Goal: Check status

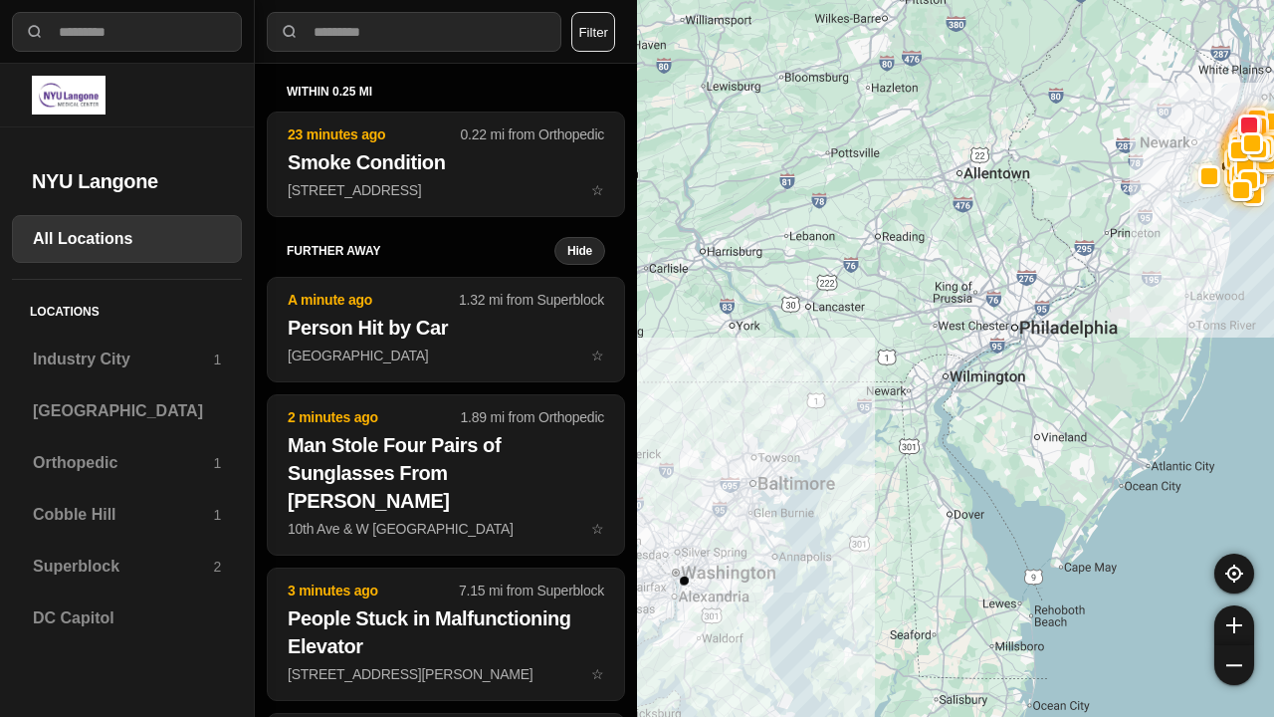
select select "*"
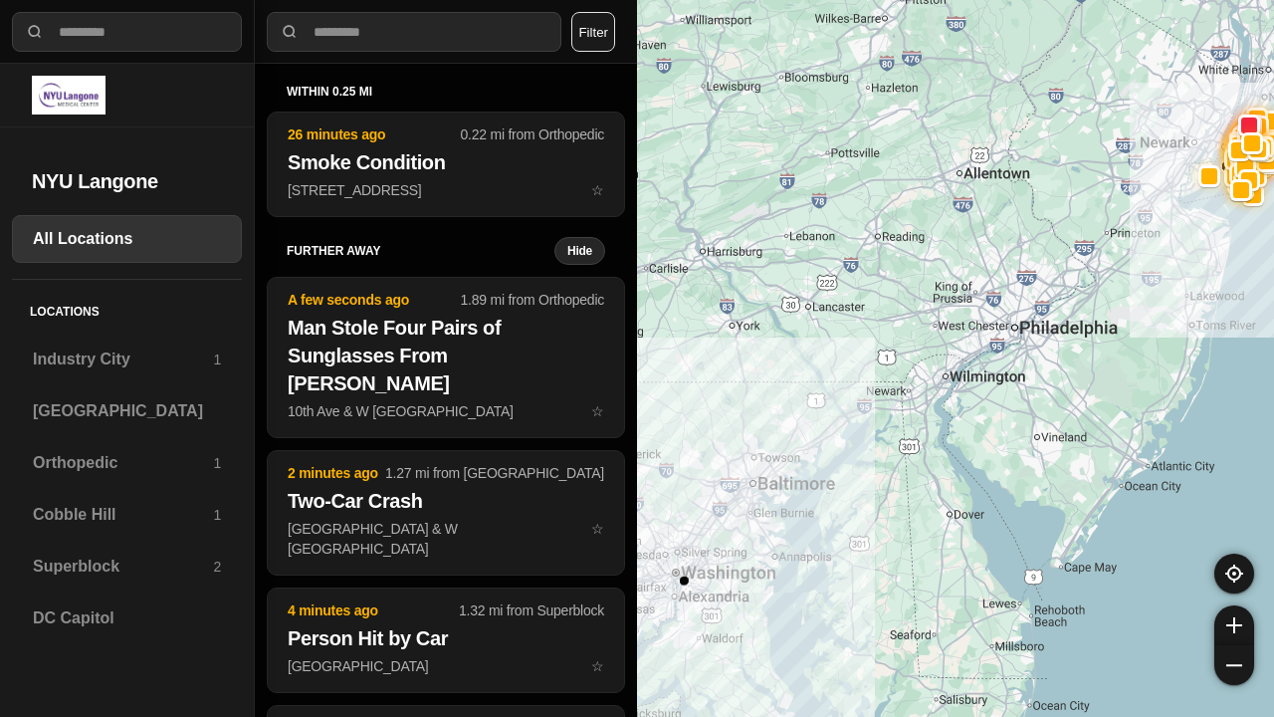
select select "*"
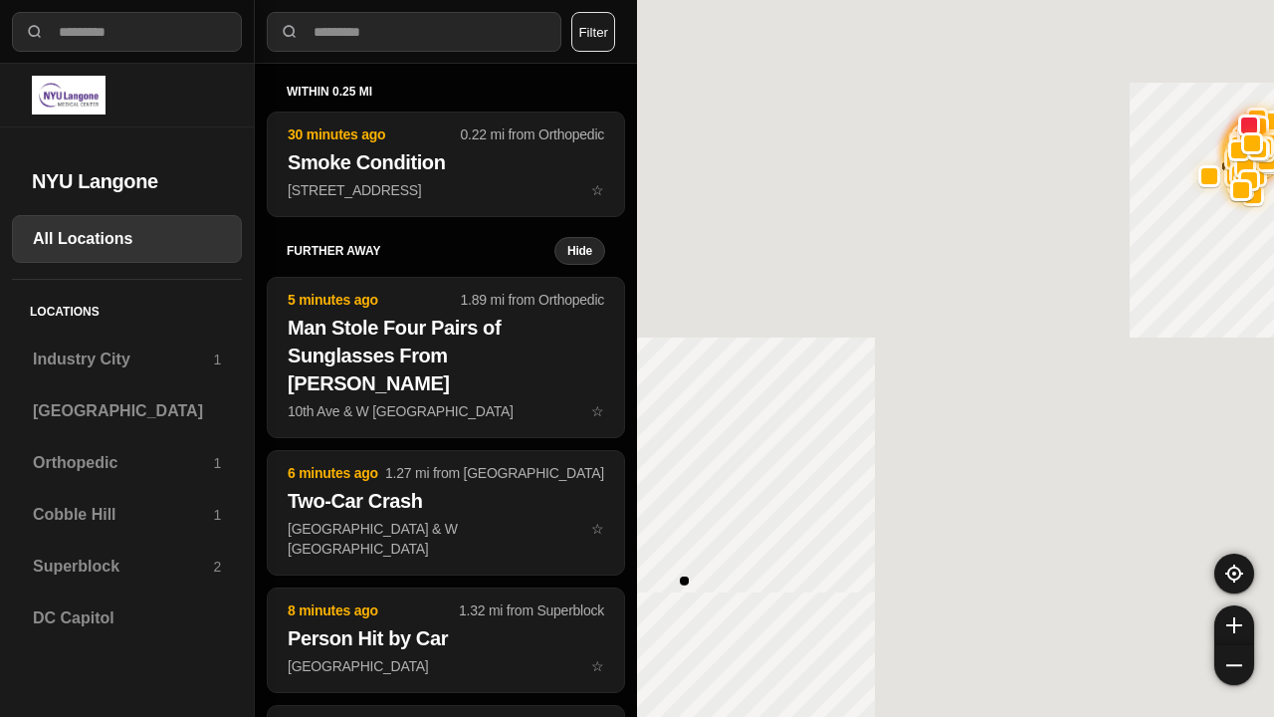
select select "*"
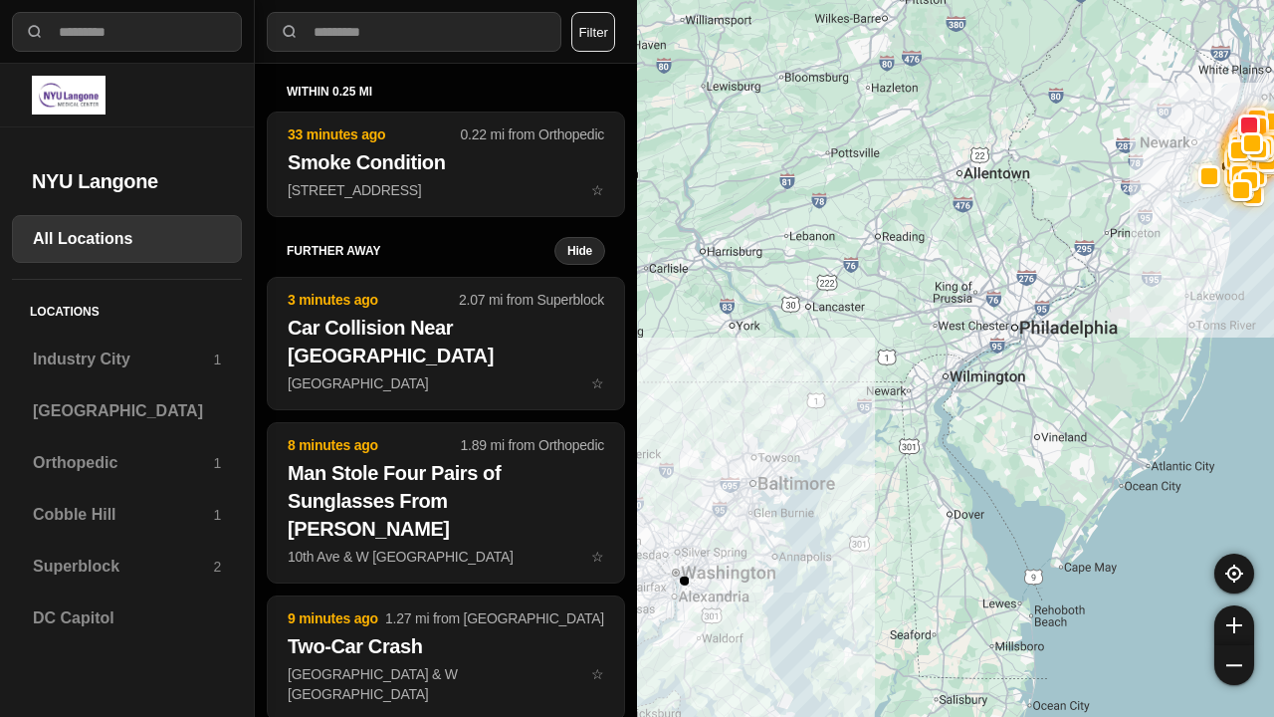
select select "*"
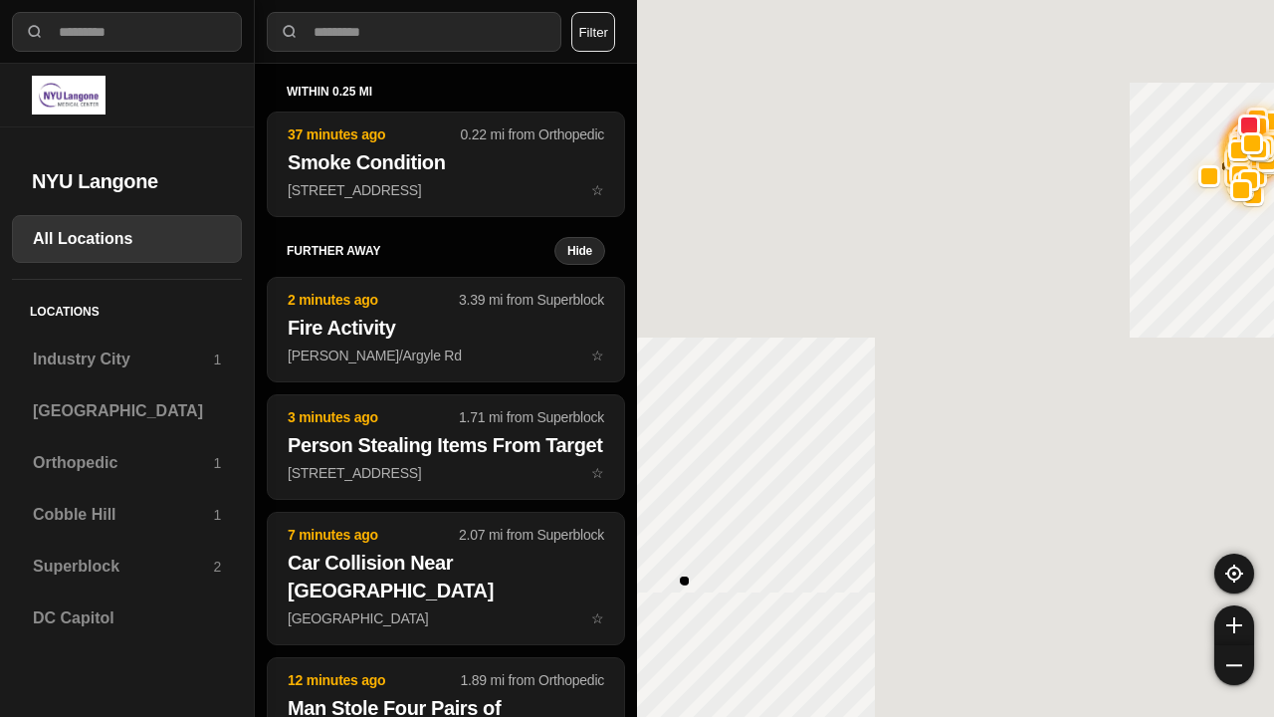
select select "*"
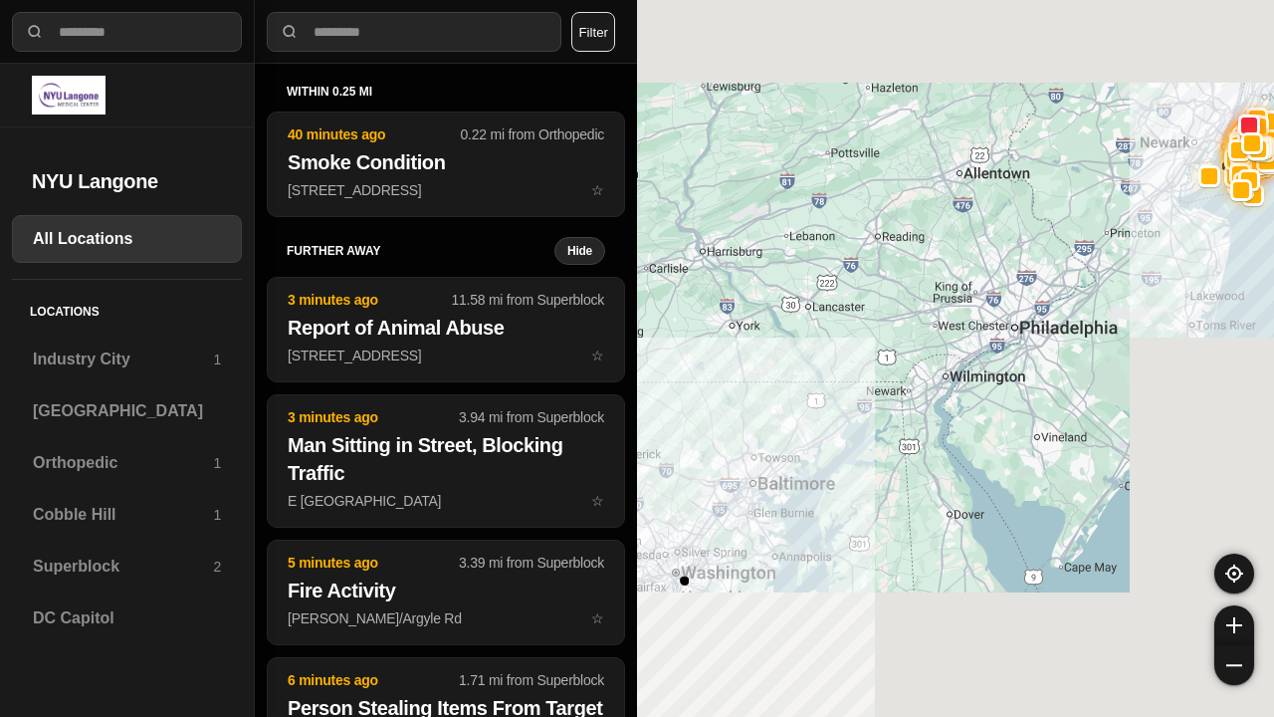
select select "*"
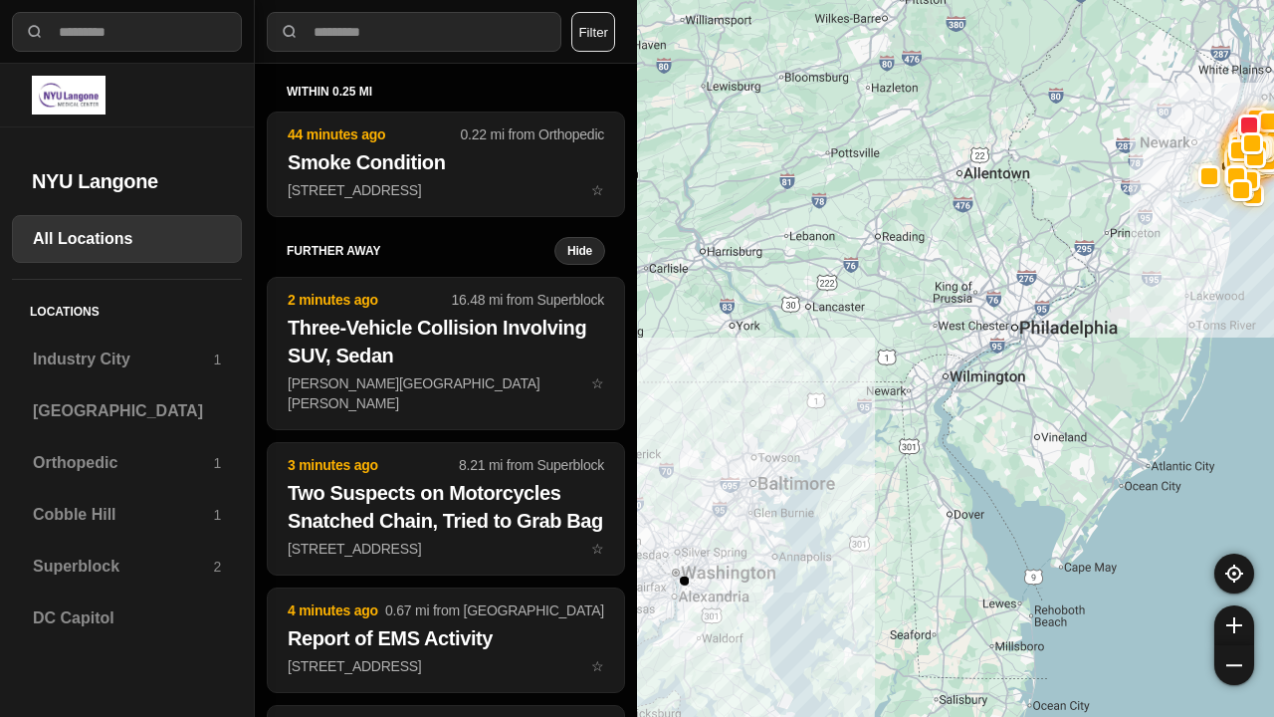
select select "*"
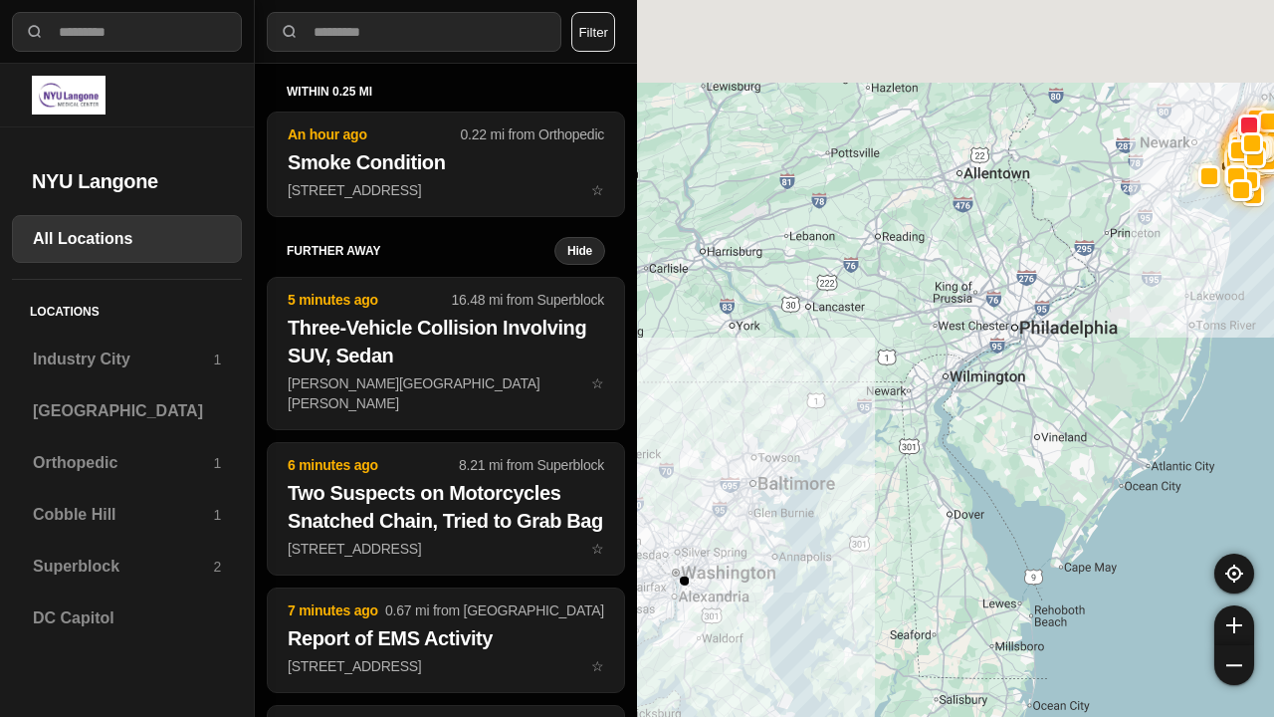
select select "*"
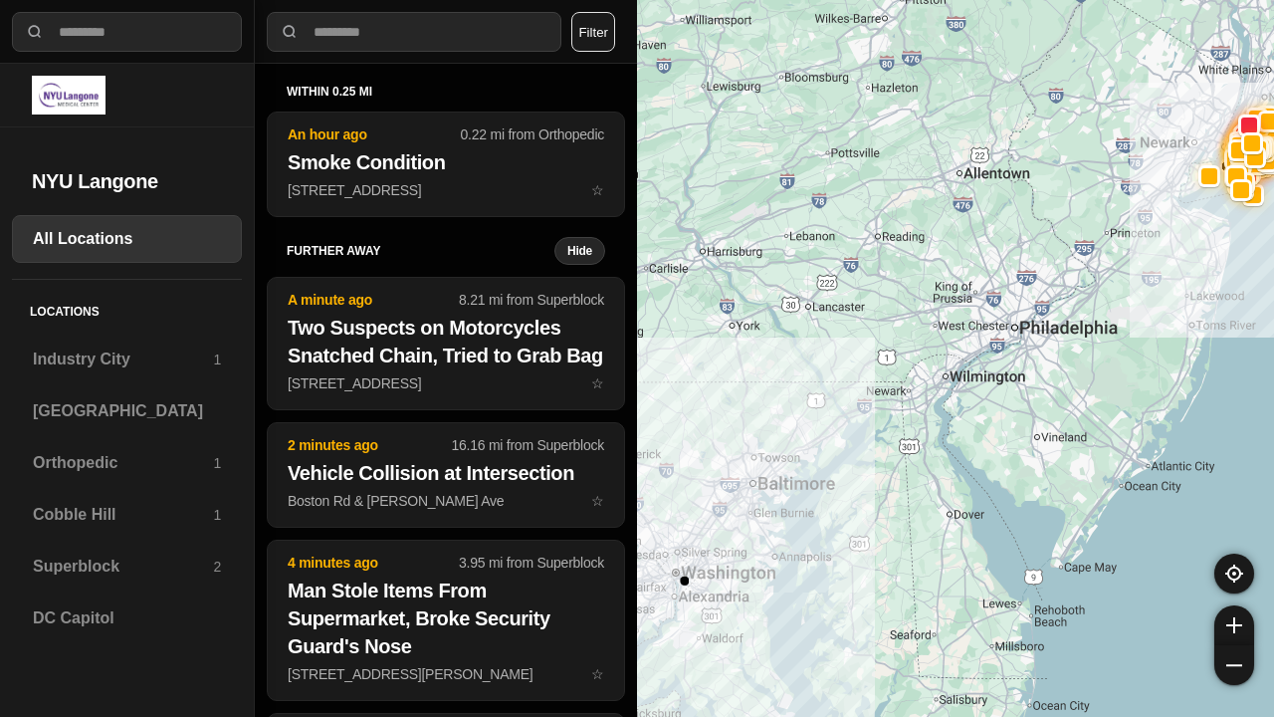
select select "*"
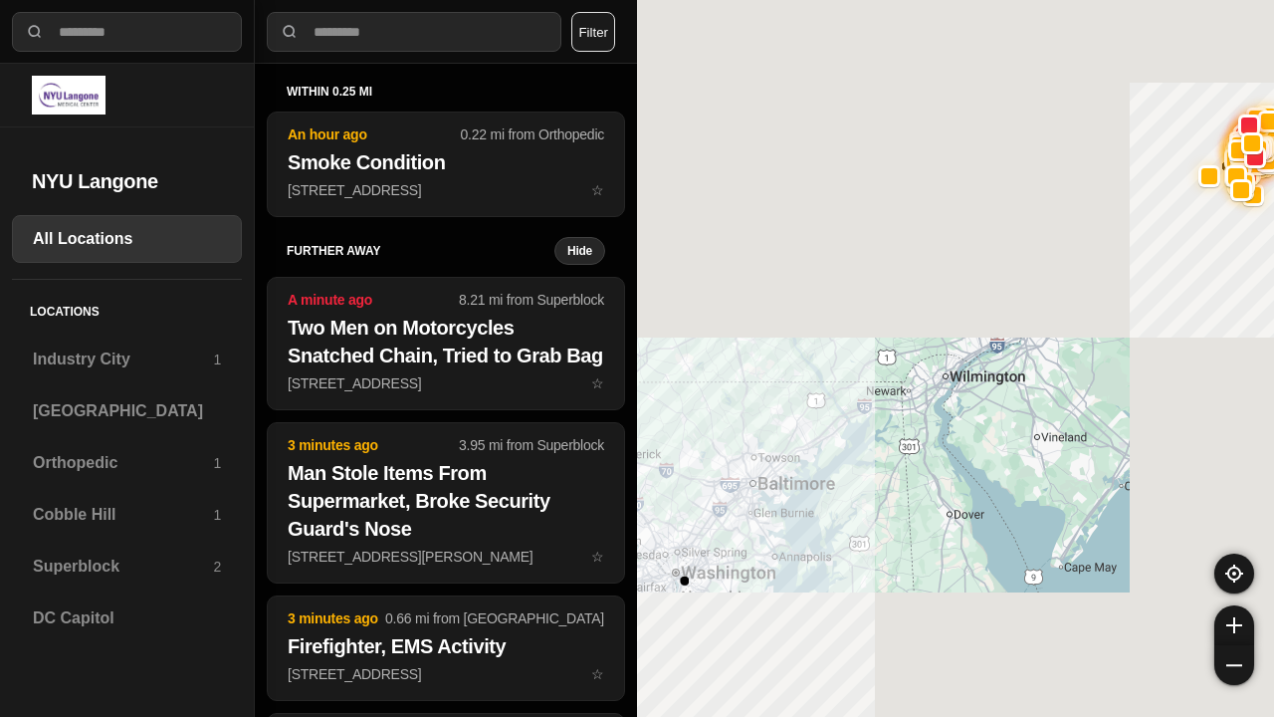
select select "*"
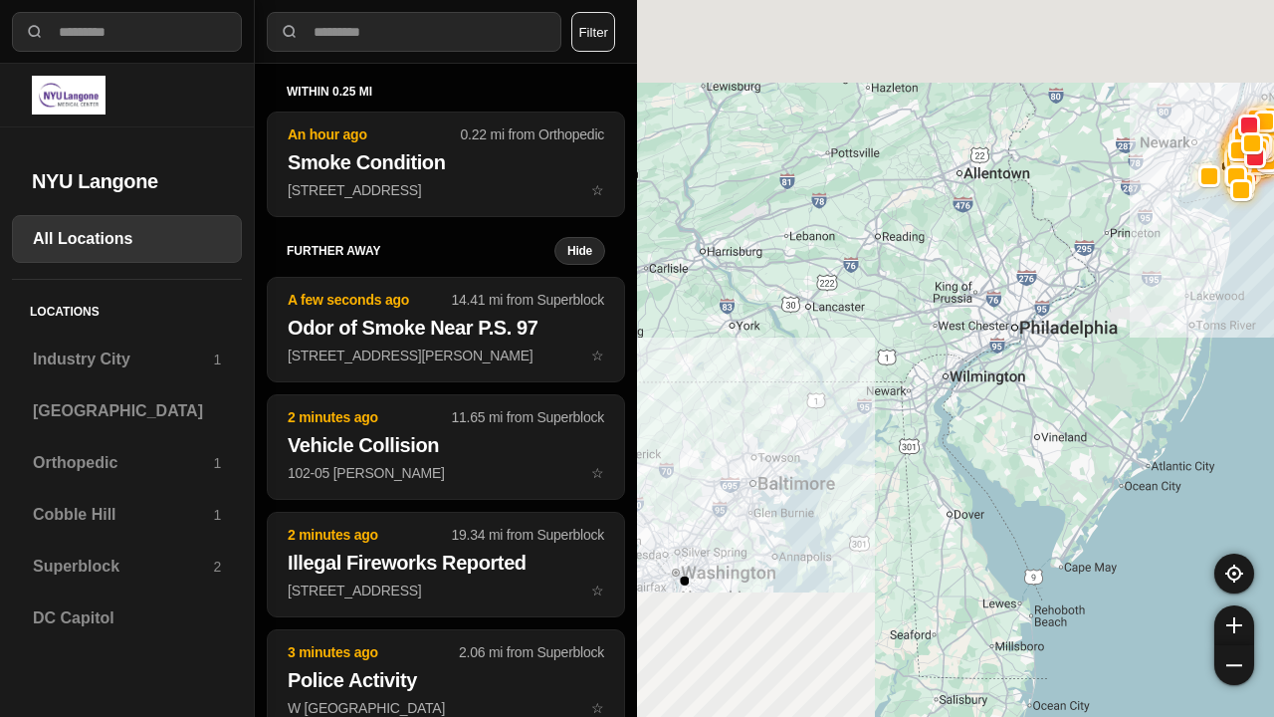
select select "*"
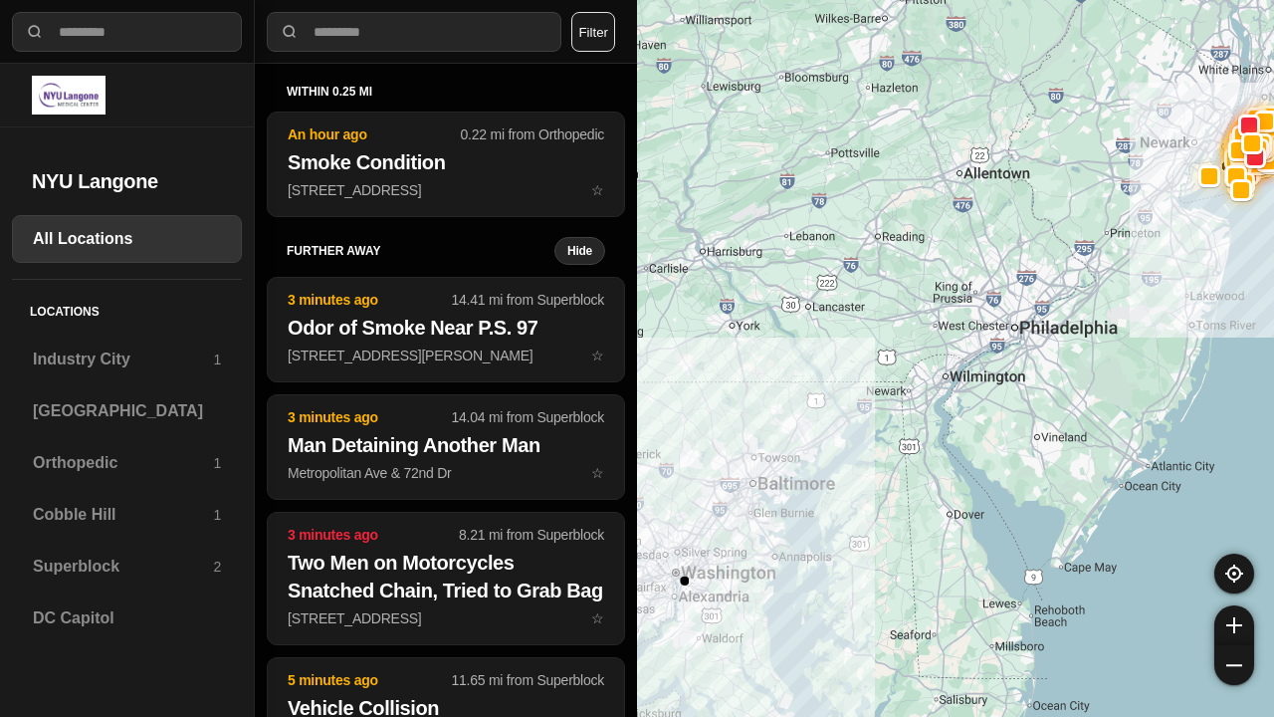
select select "*"
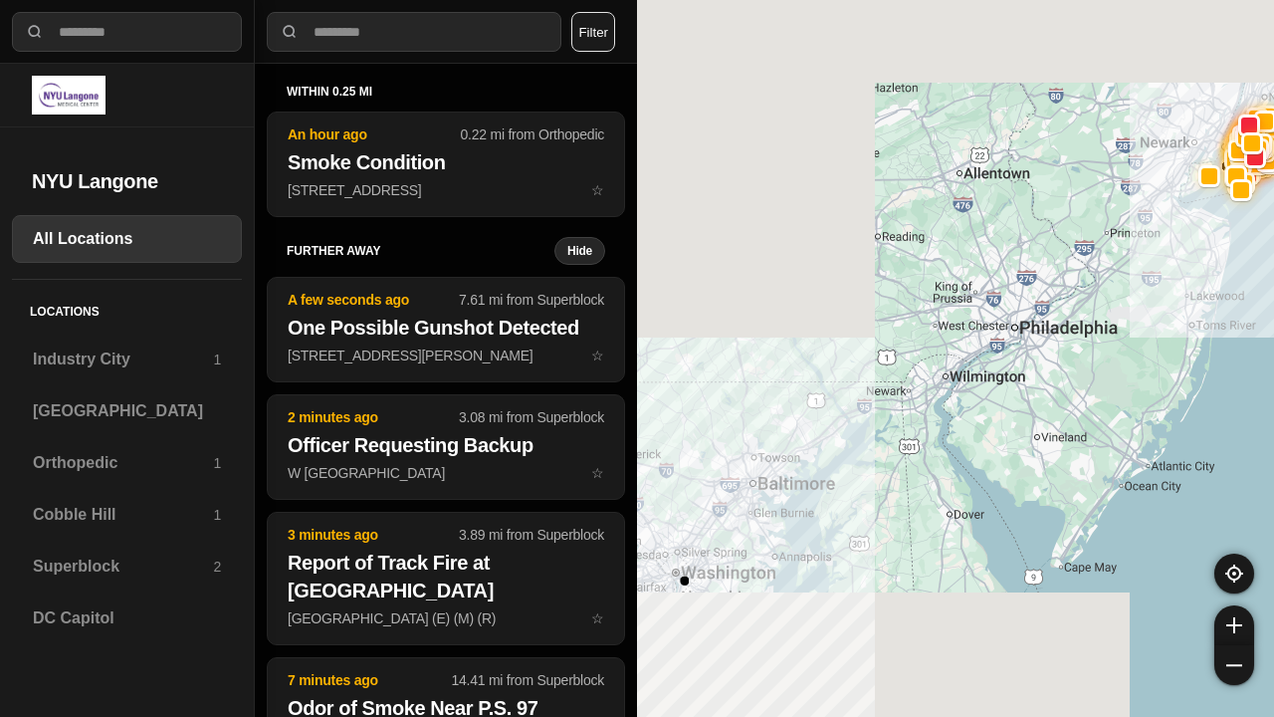
select select "*"
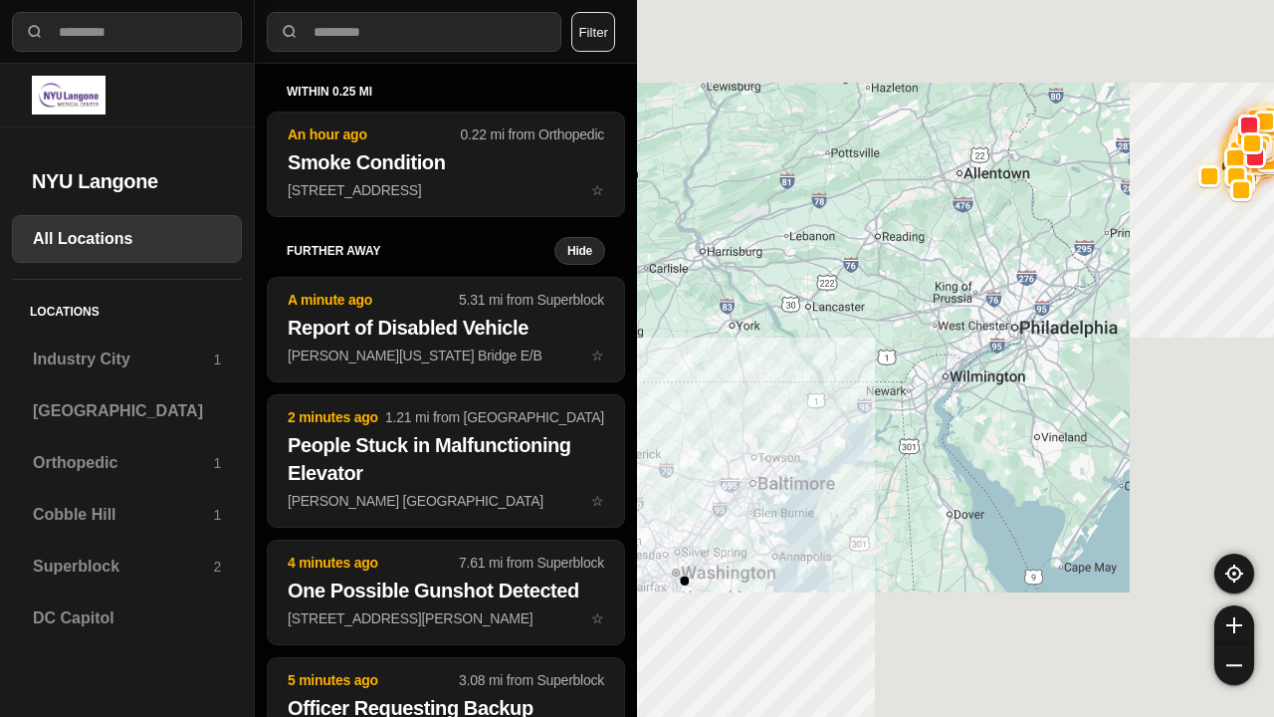
select select "*"
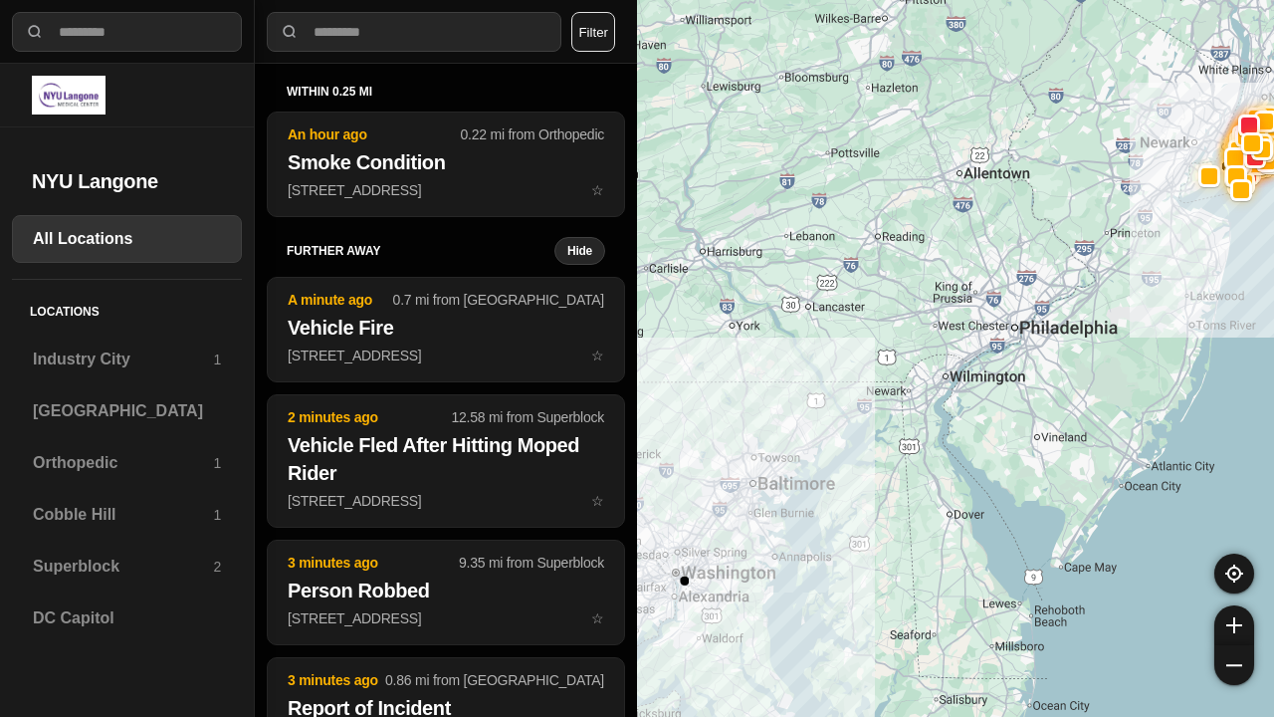
select select "*"
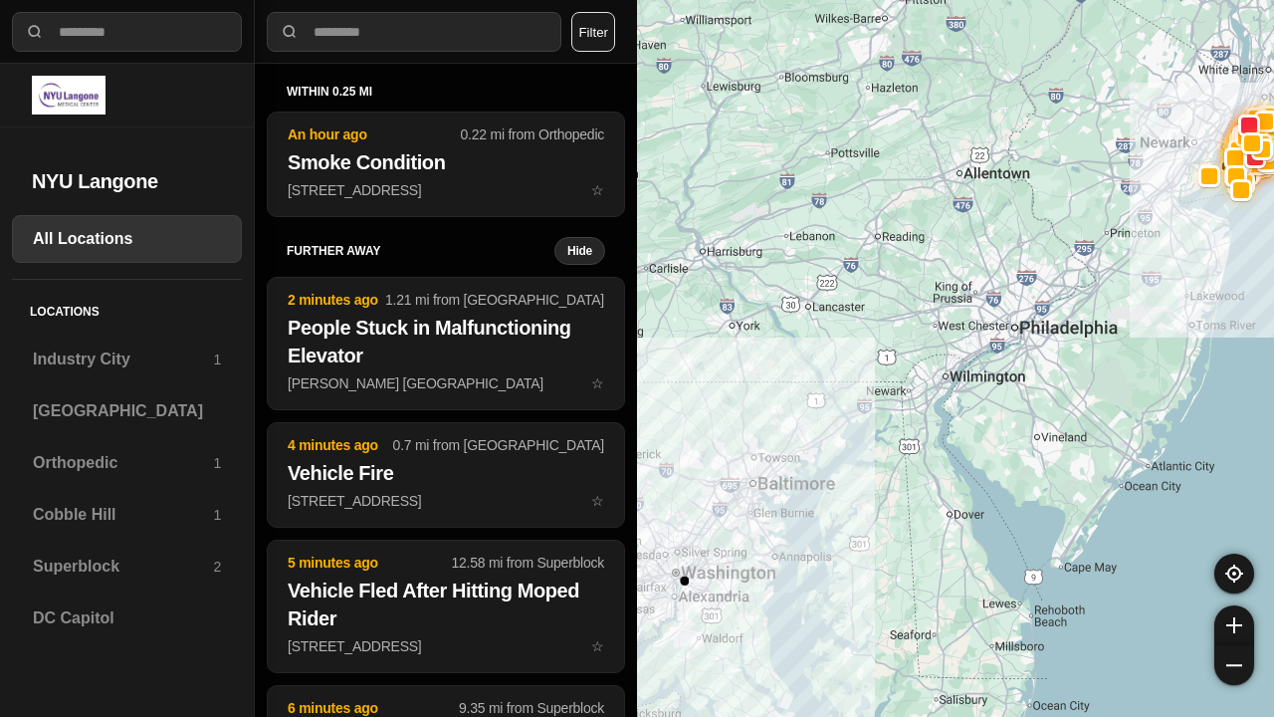
select select "*"
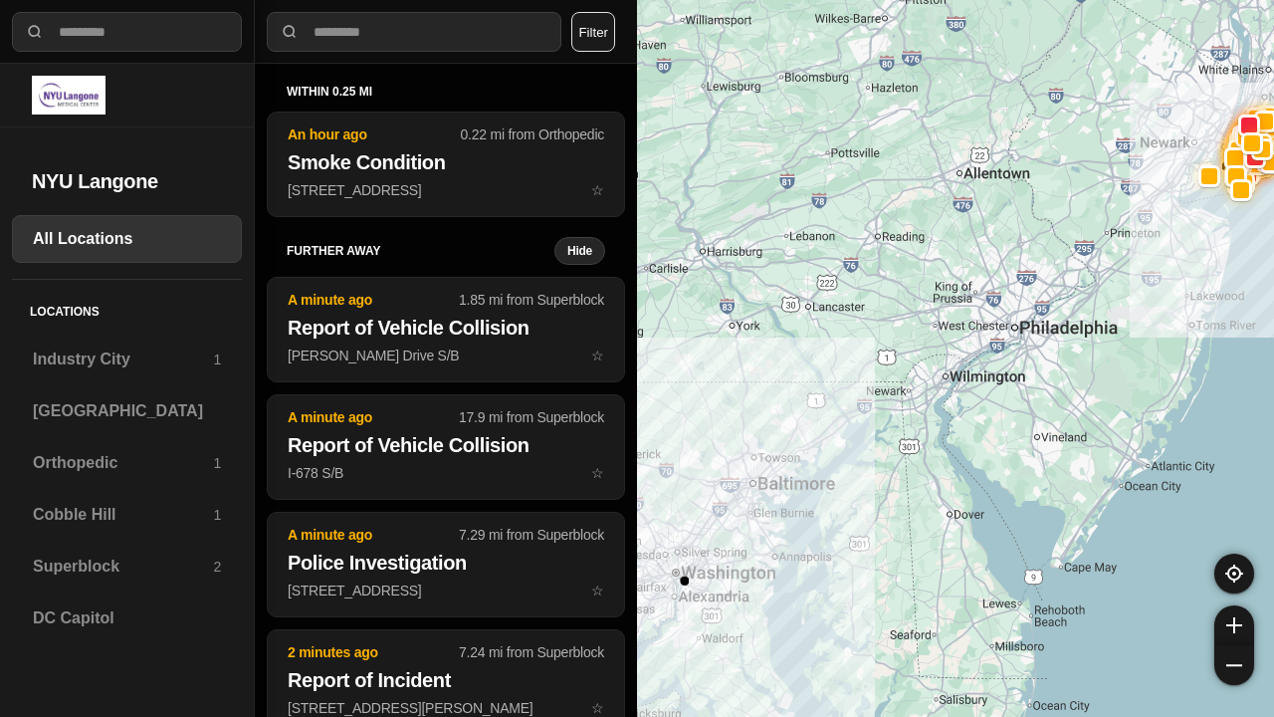
select select "*"
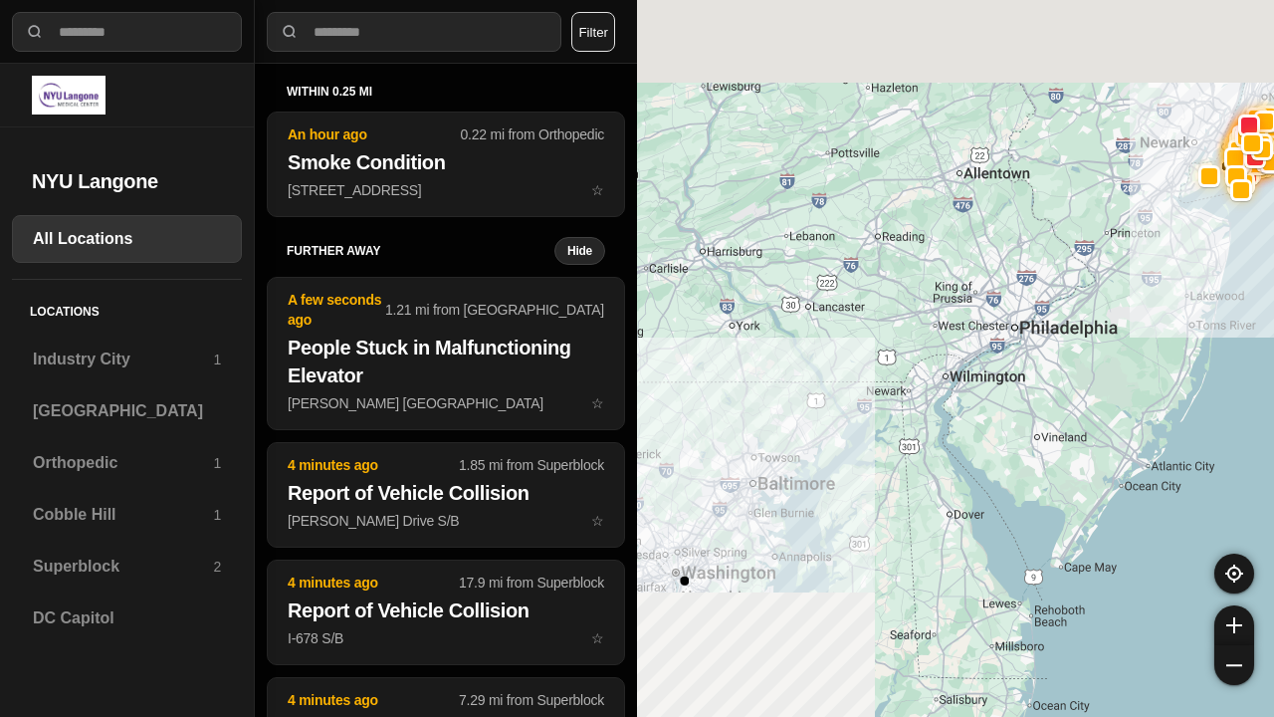
select select "*"
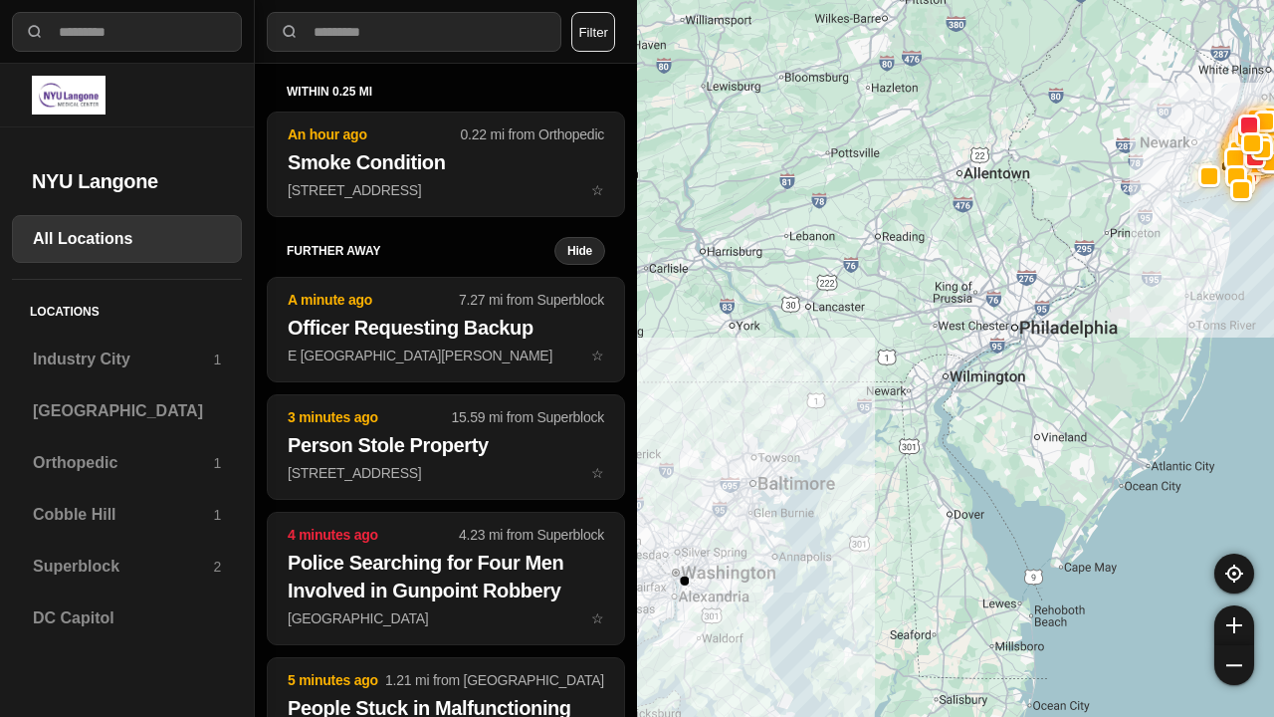
select select "*"
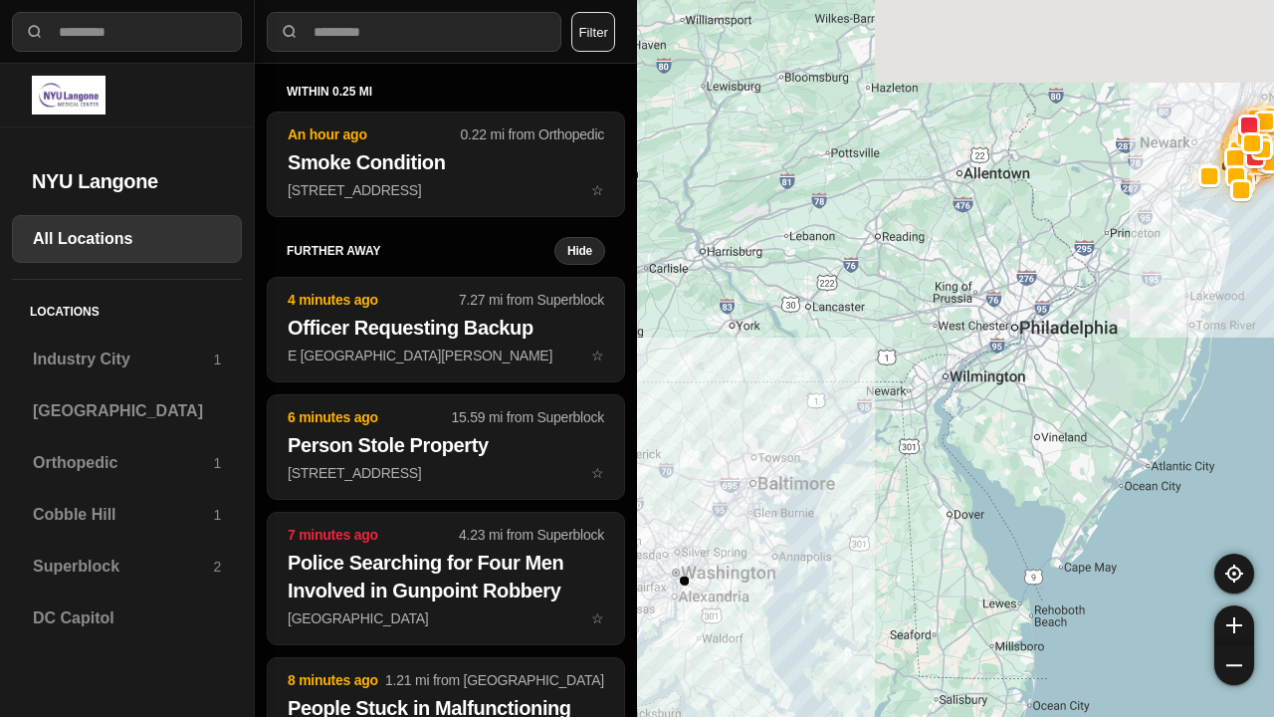
select select "*"
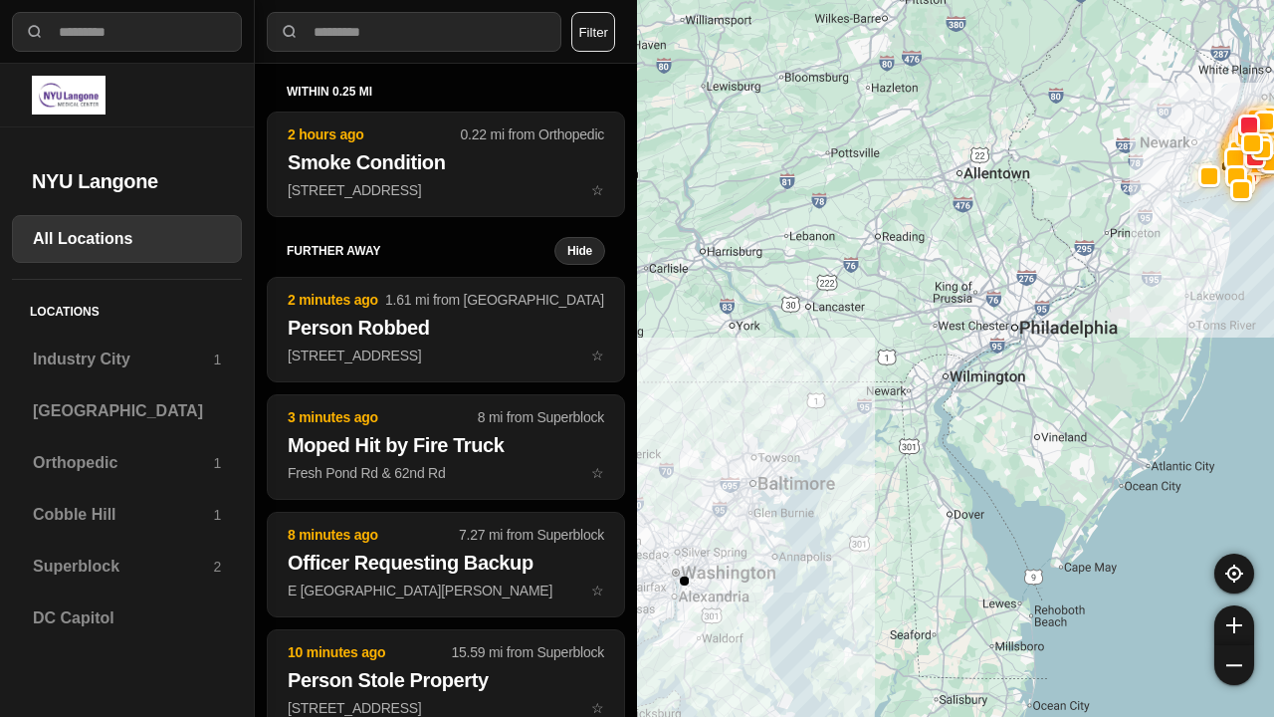
select select "*"
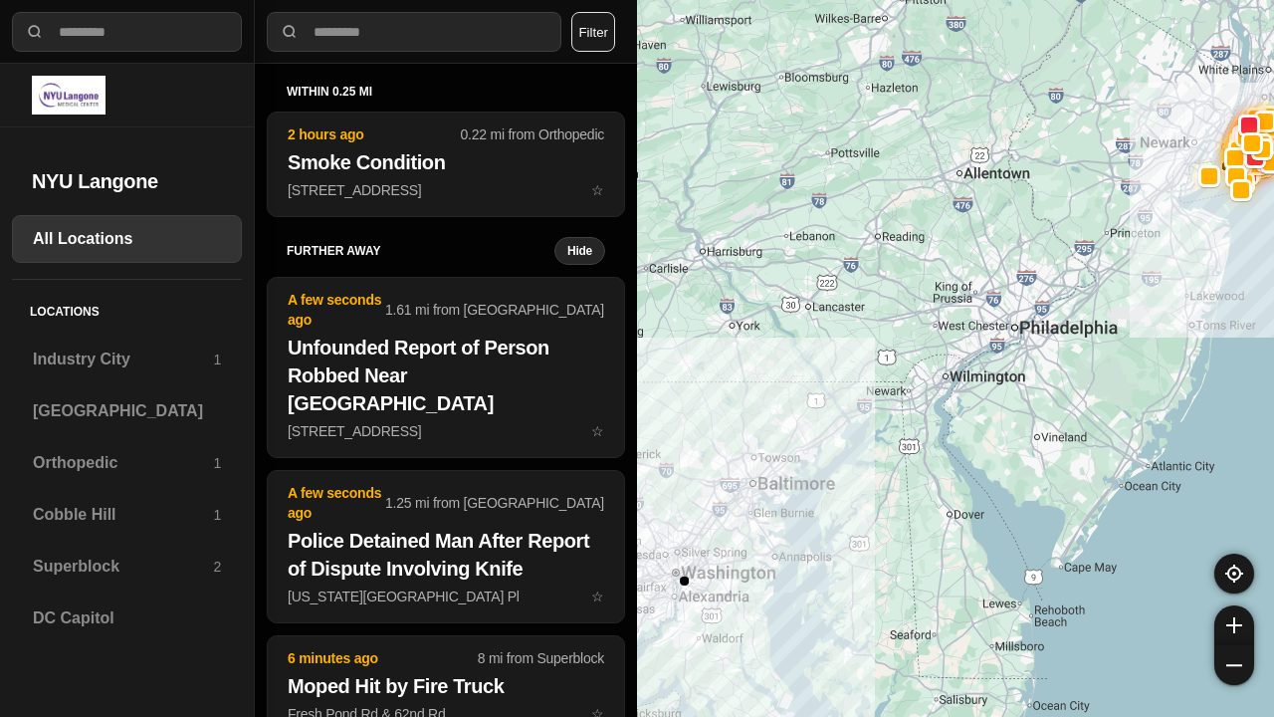
select select "*"
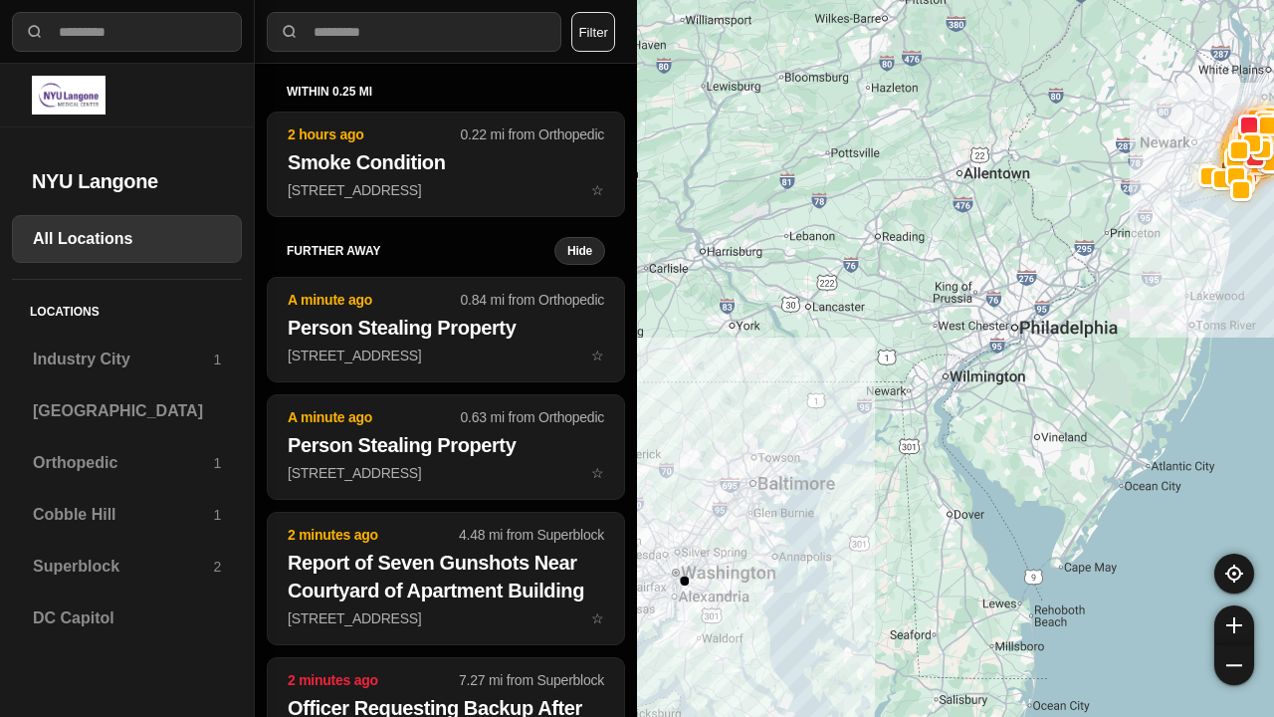
select select "*"
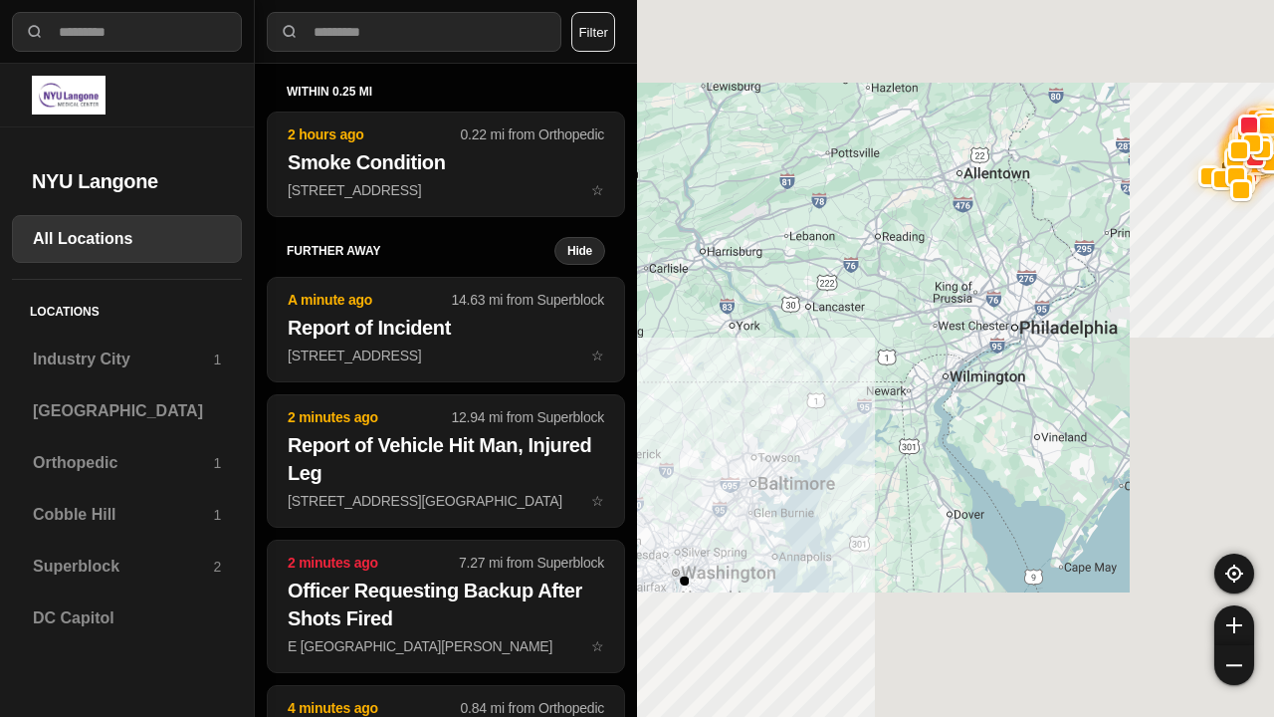
select select "*"
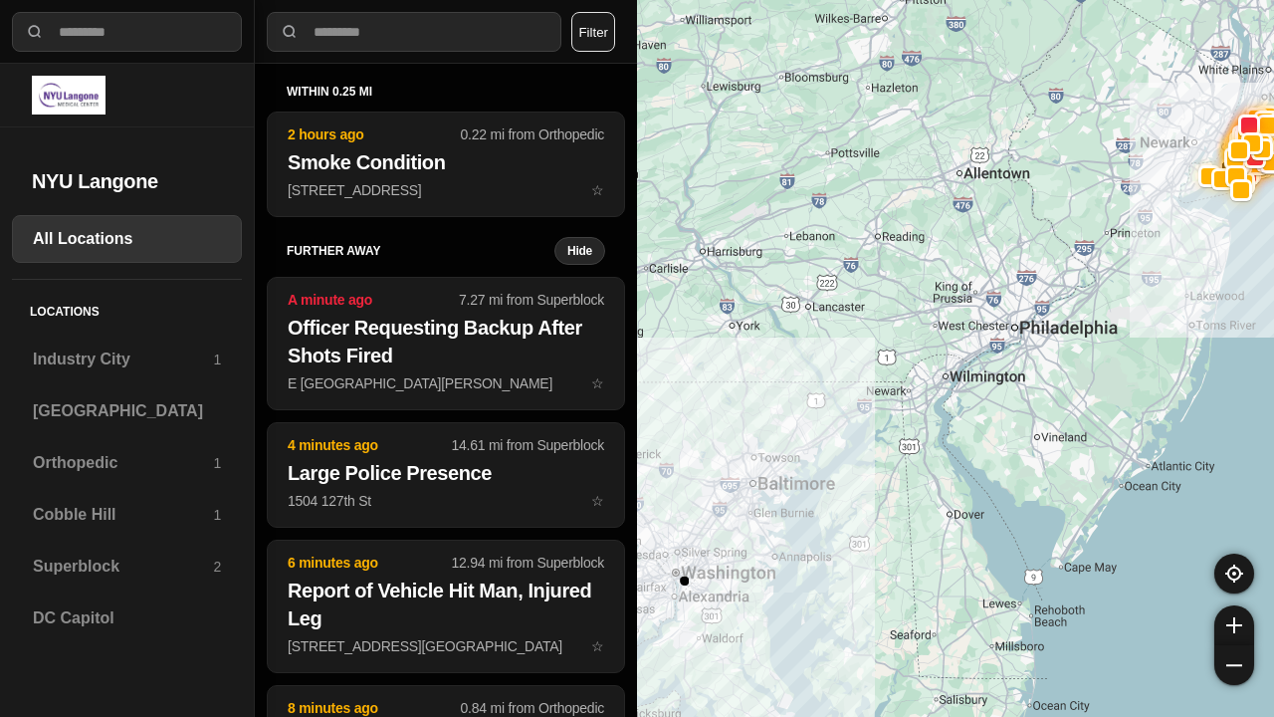
select select "*"
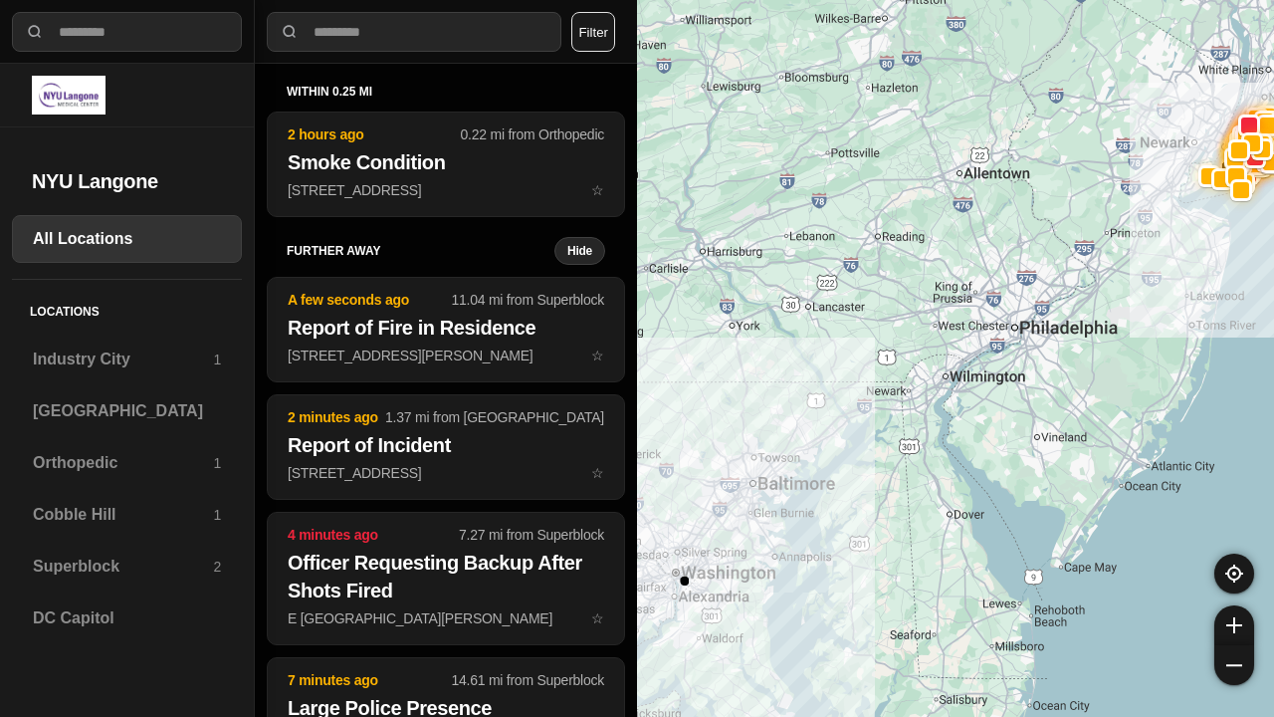
select select "*"
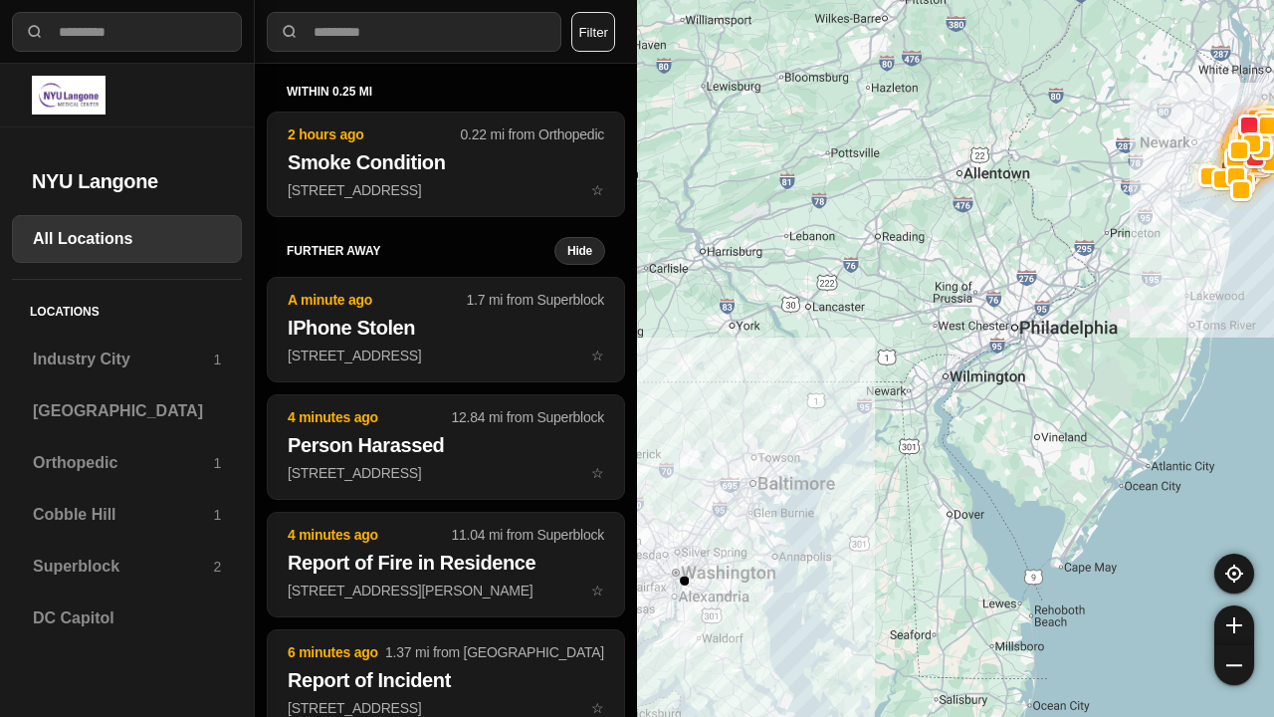
select select "*"
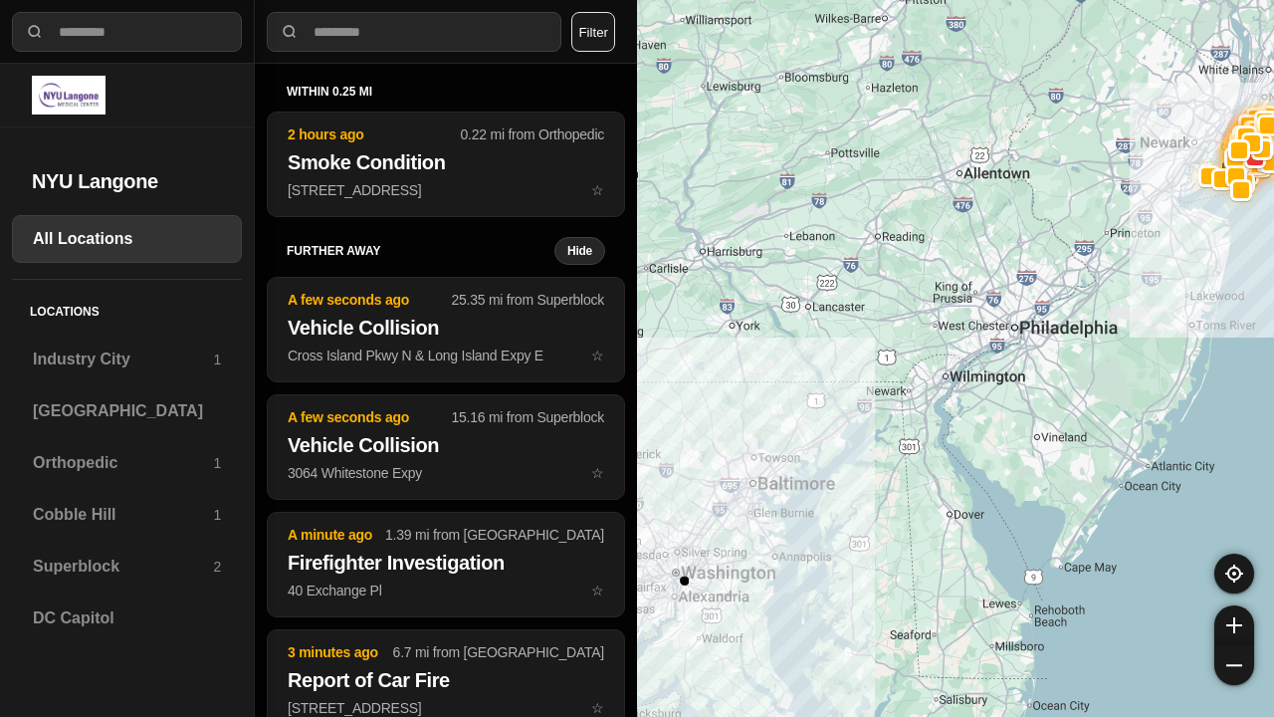
select select "*"
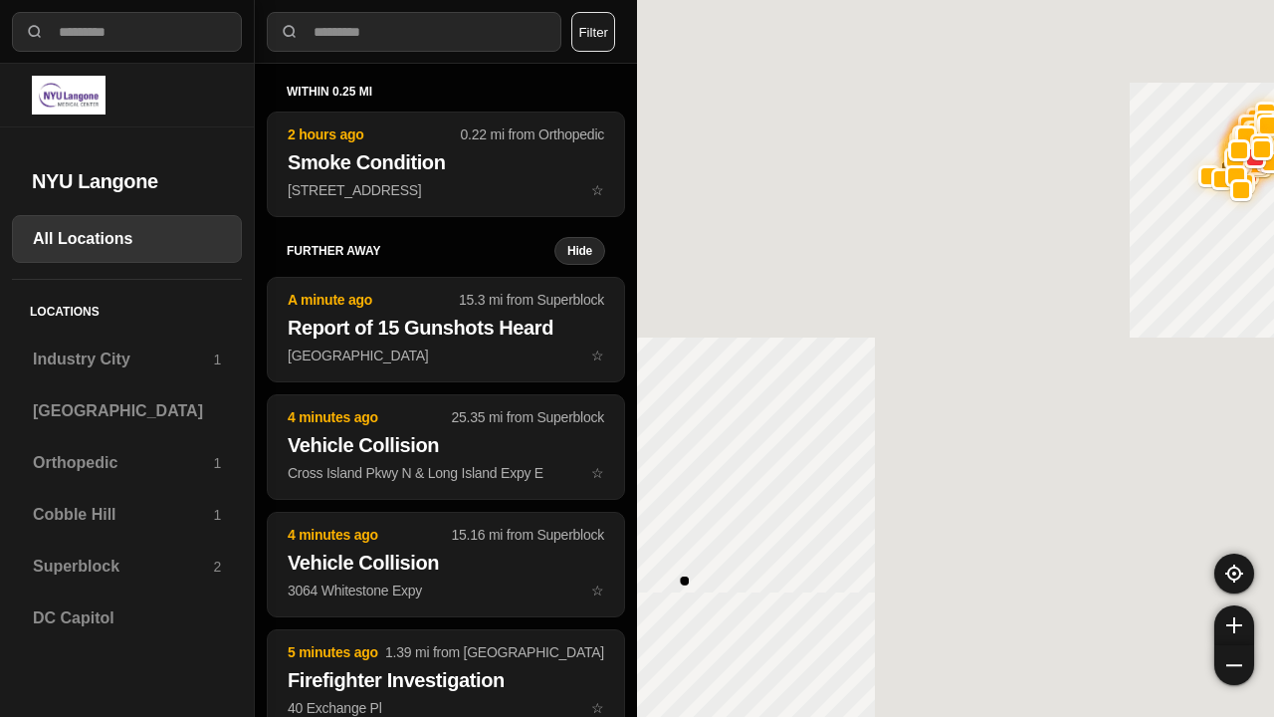
select select "*"
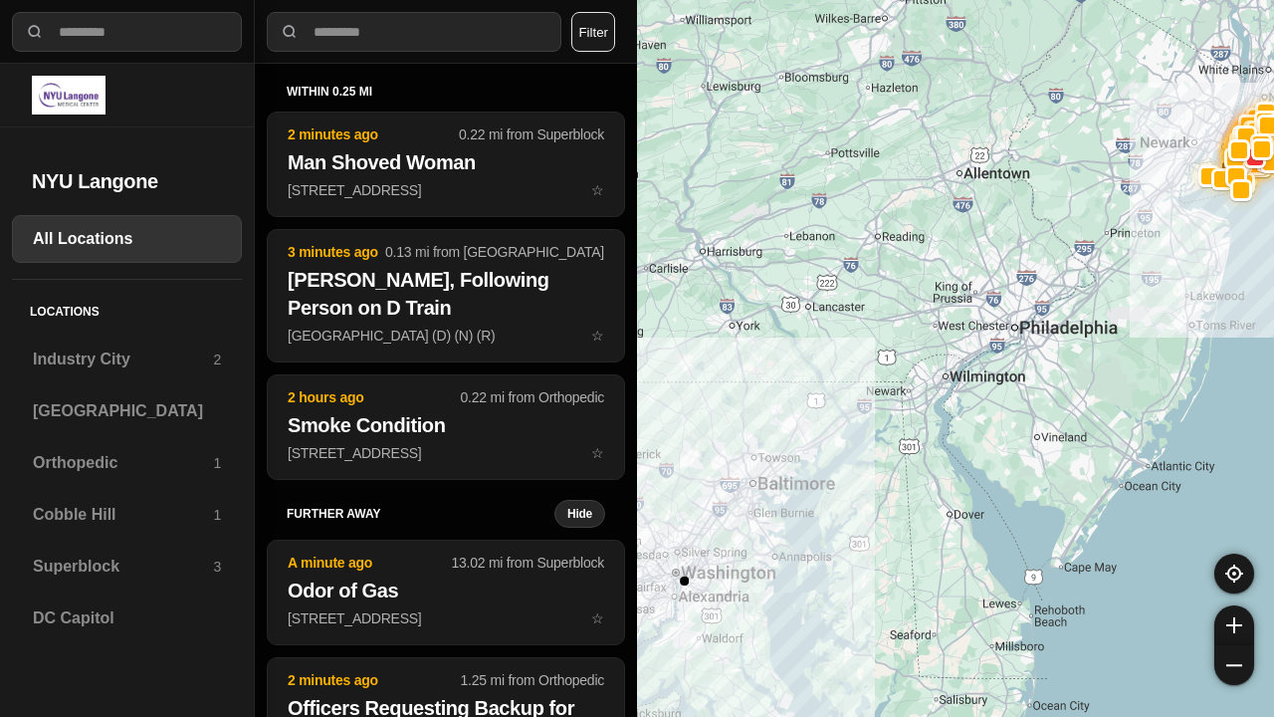
select select "*"
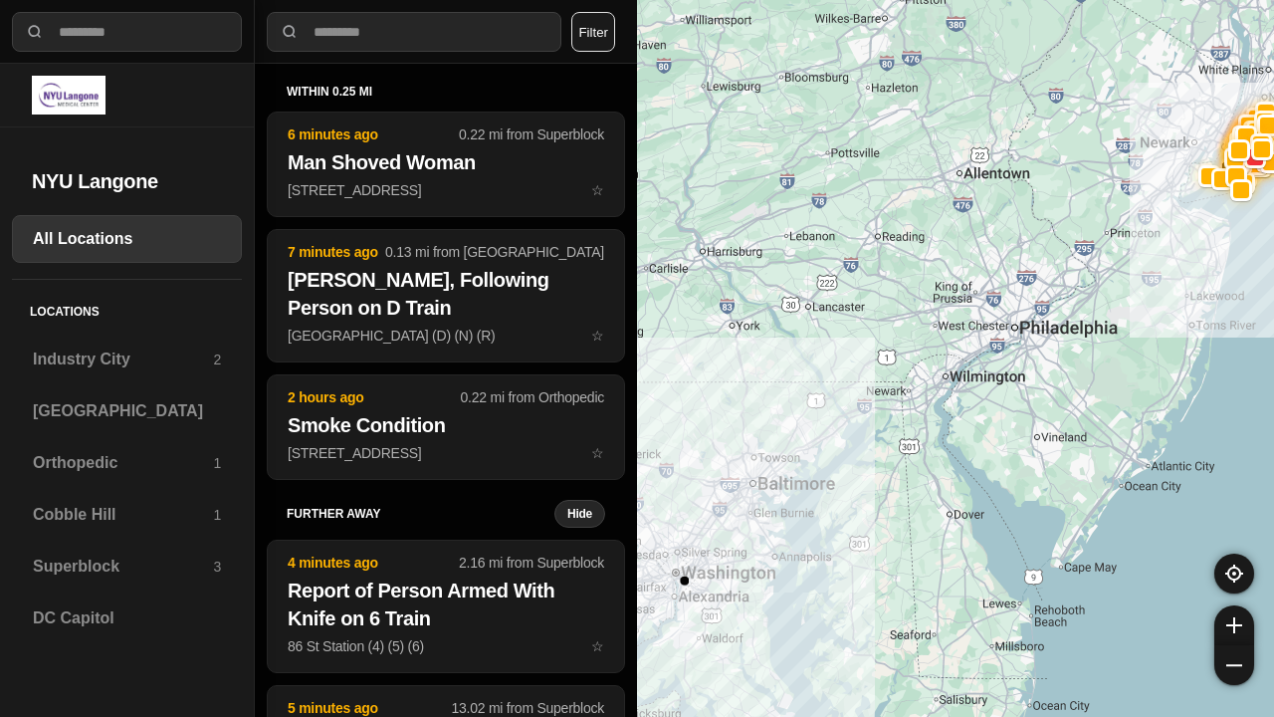
select select "*"
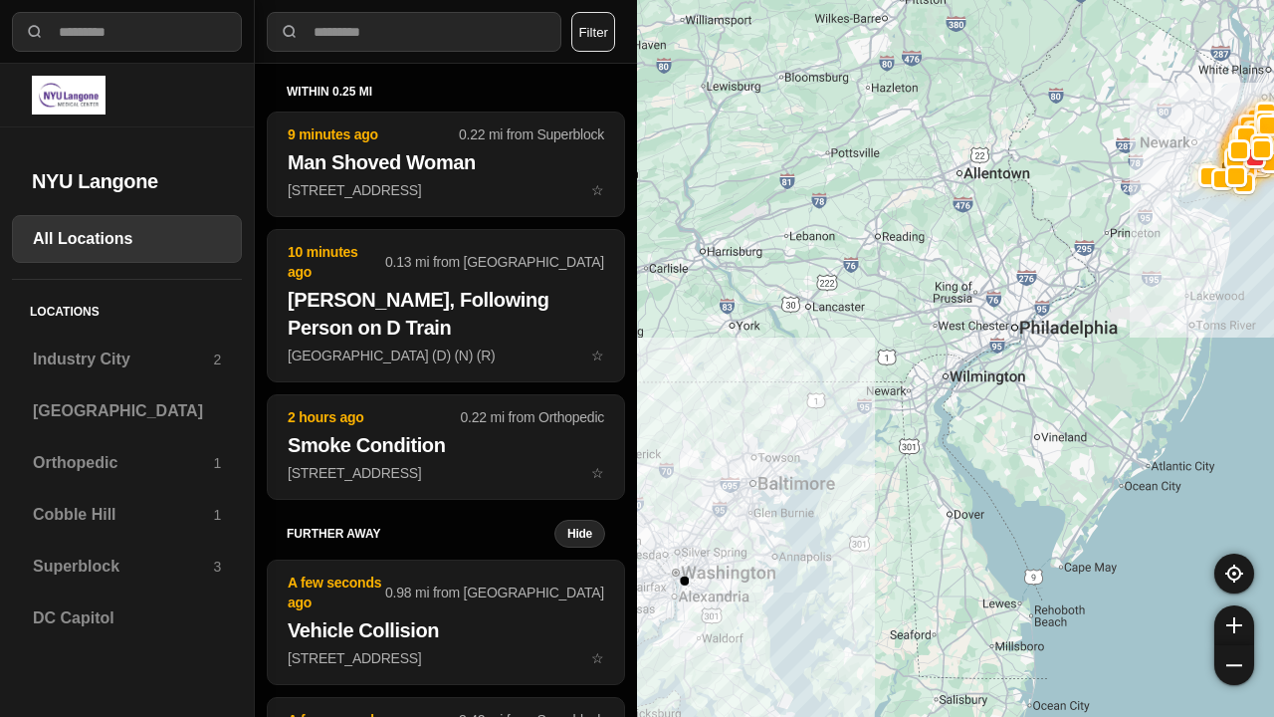
select select "*"
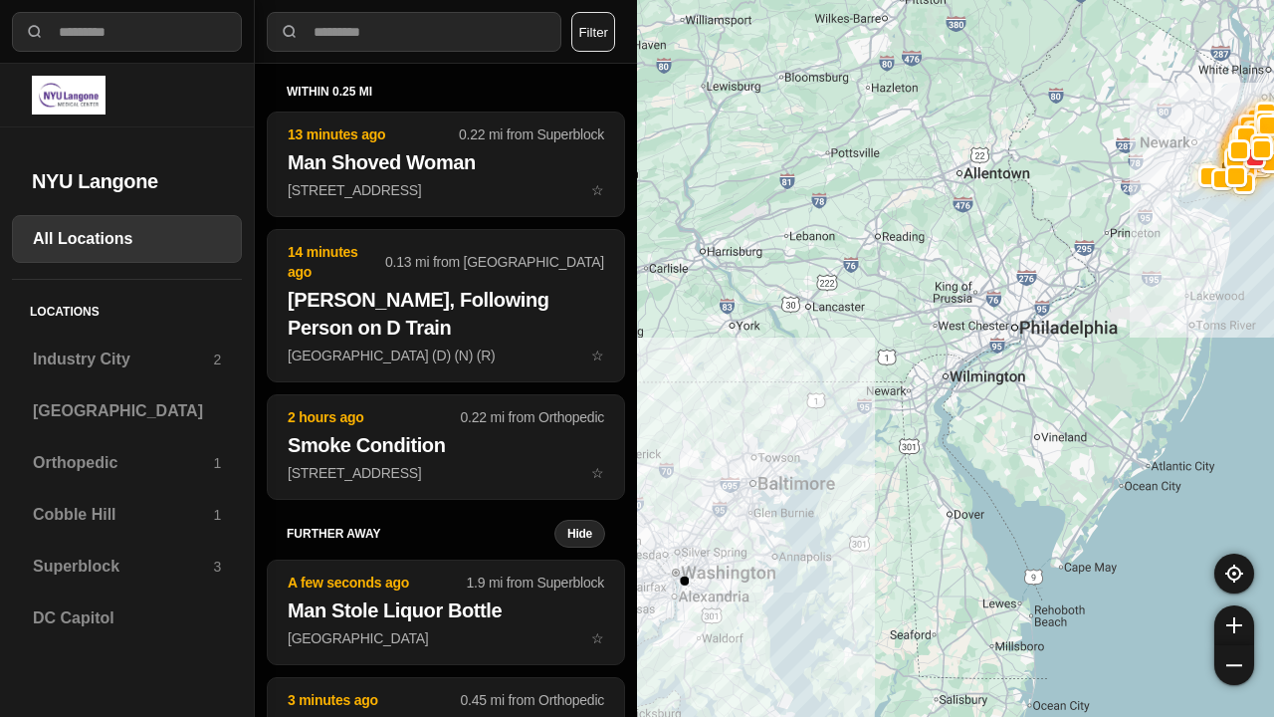
select select "*"
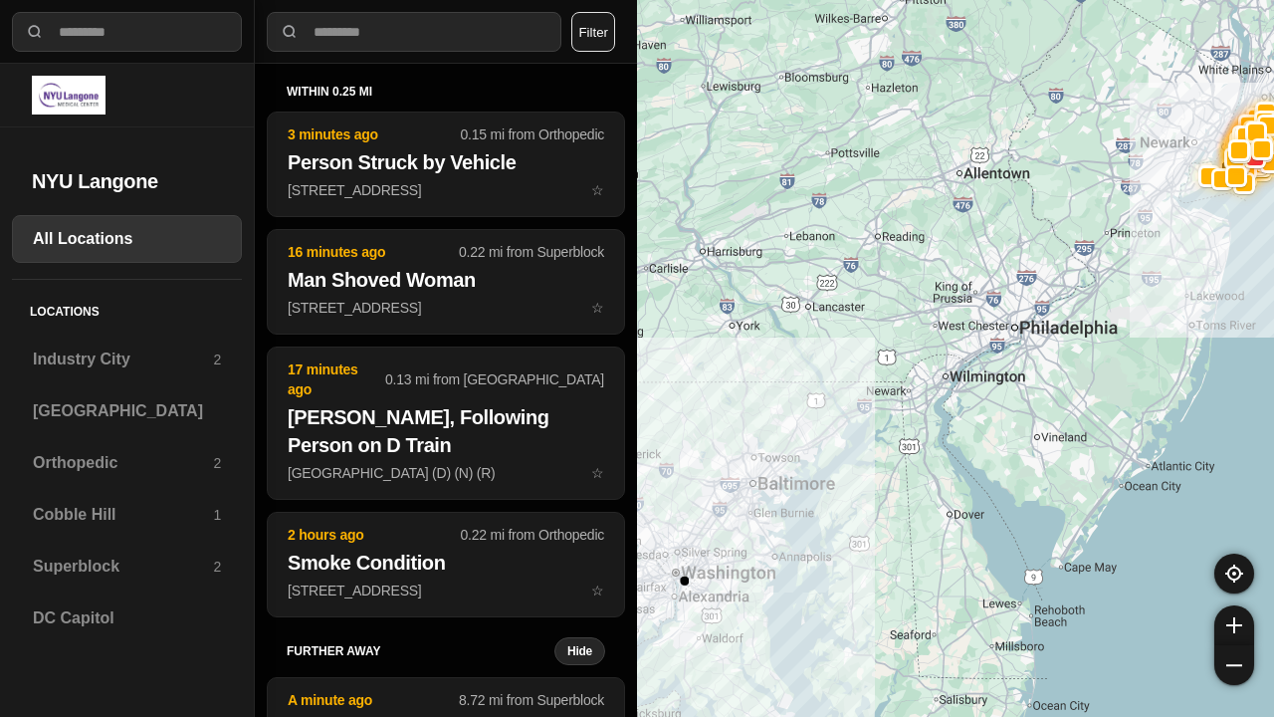
select select "*"
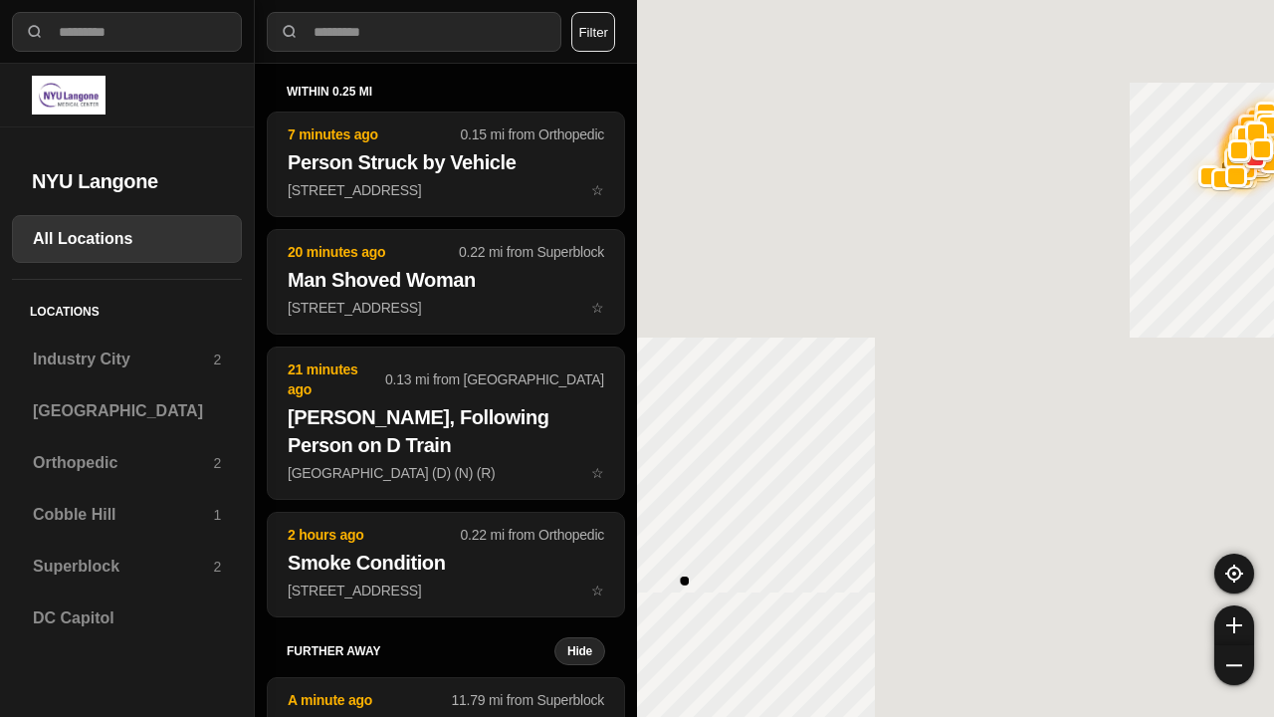
select select "*"
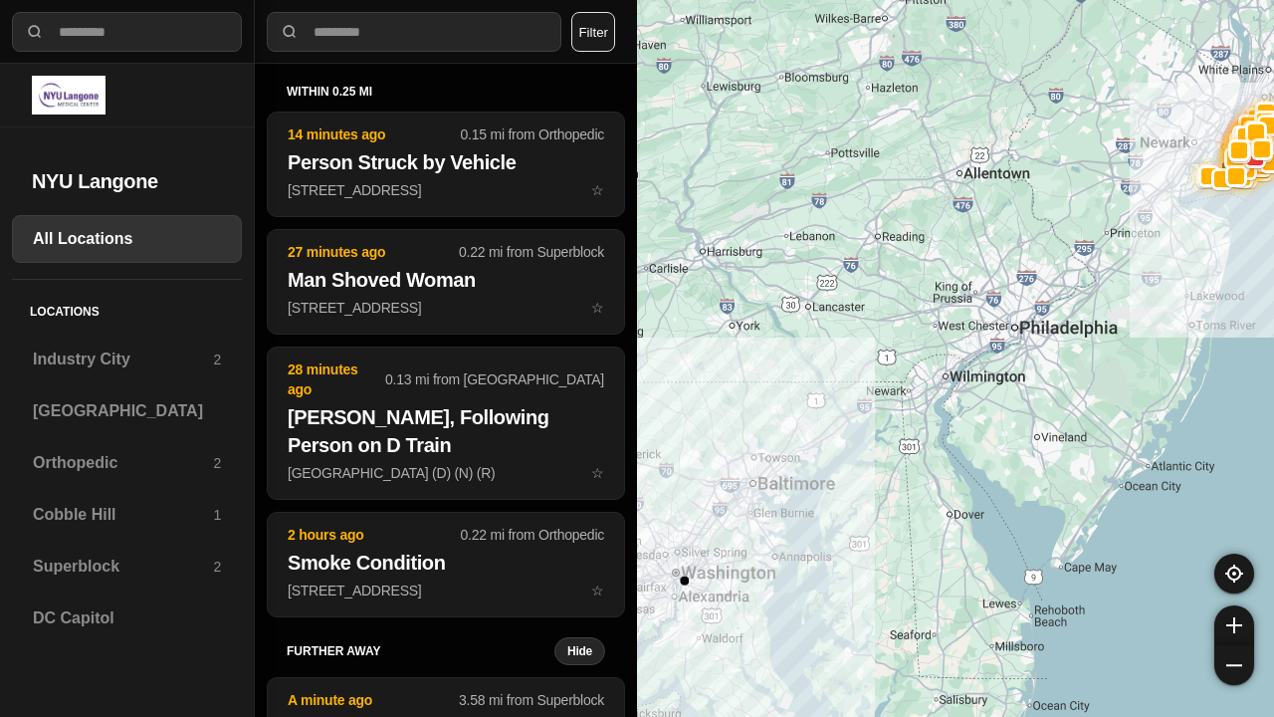
select select "*"
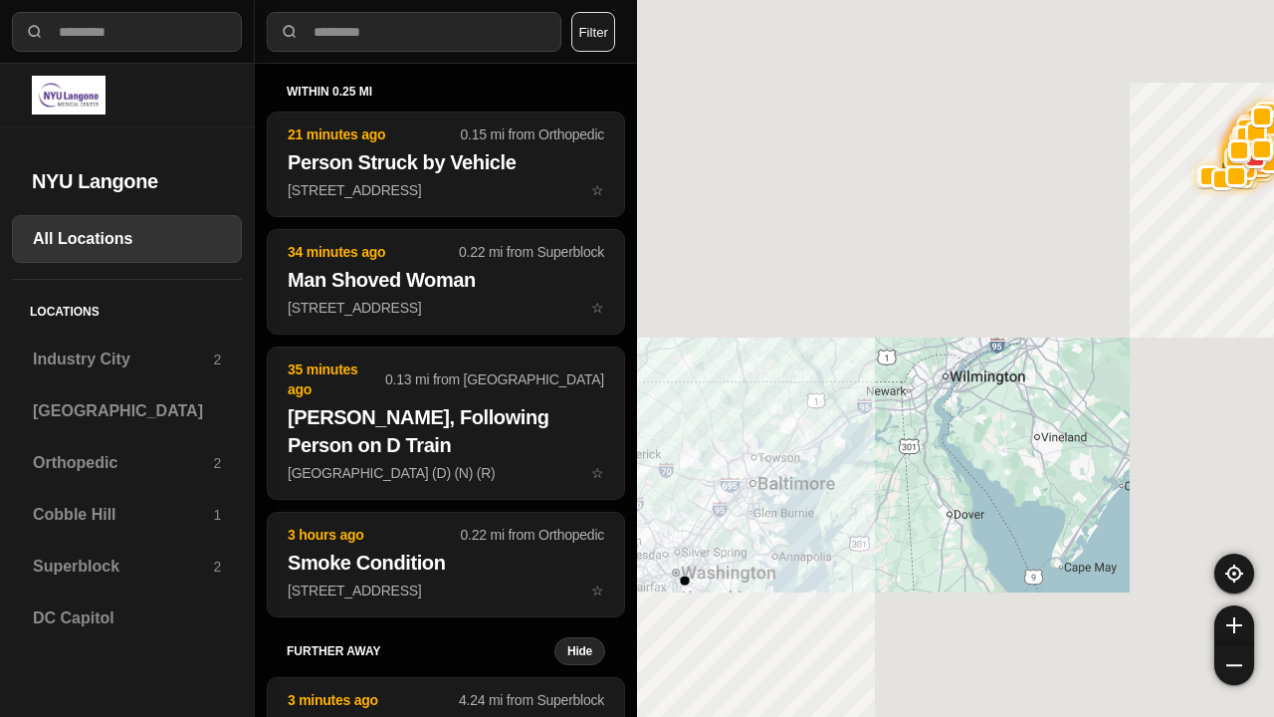
select select "*"
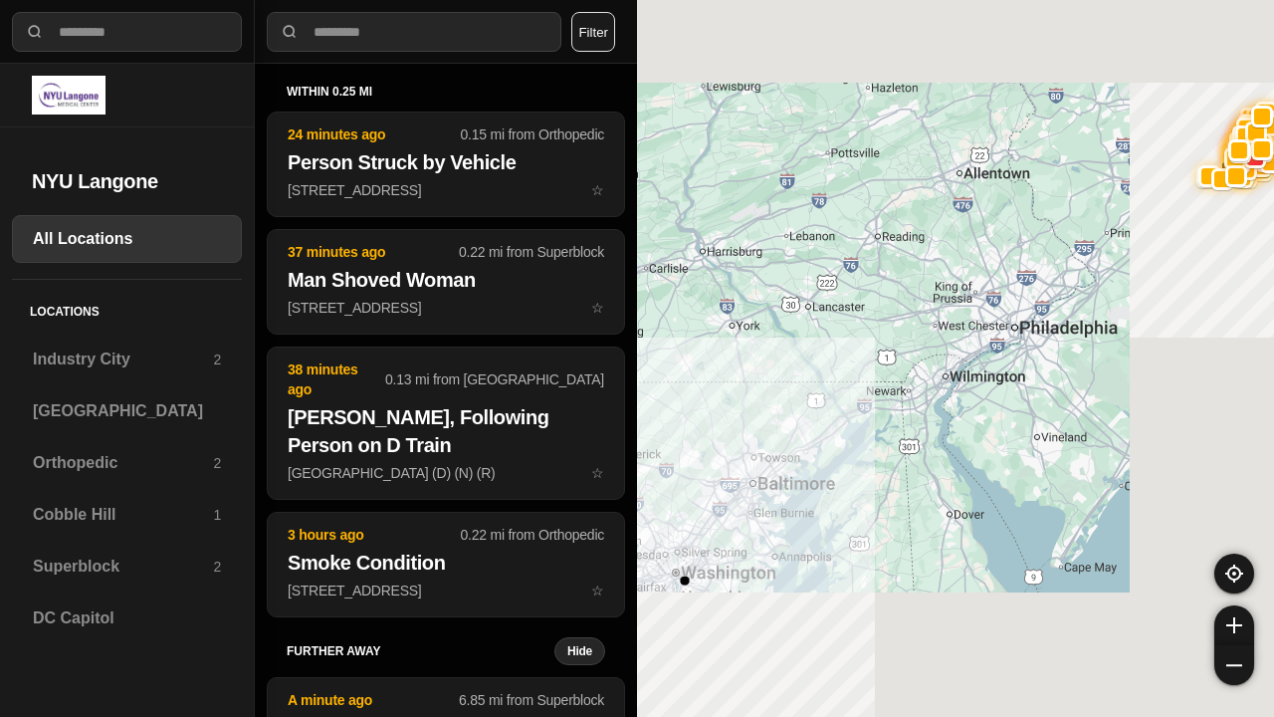
select select "*"
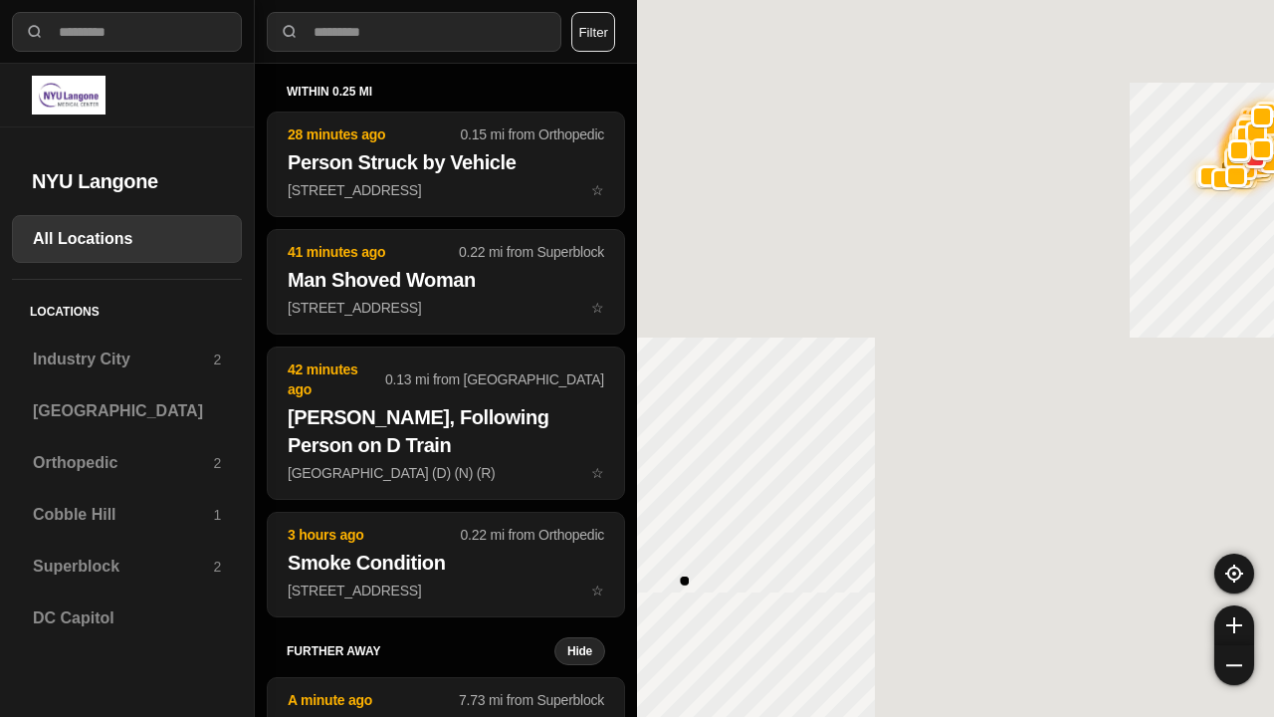
select select "*"
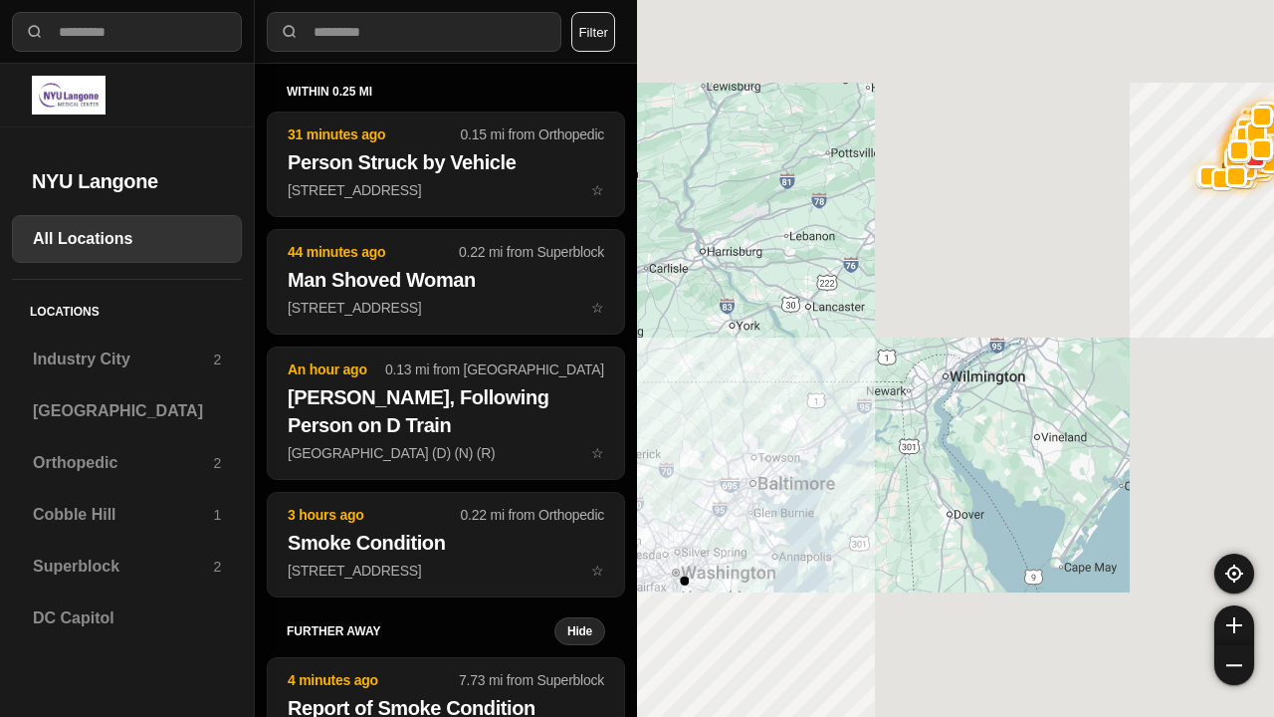
select select "*"
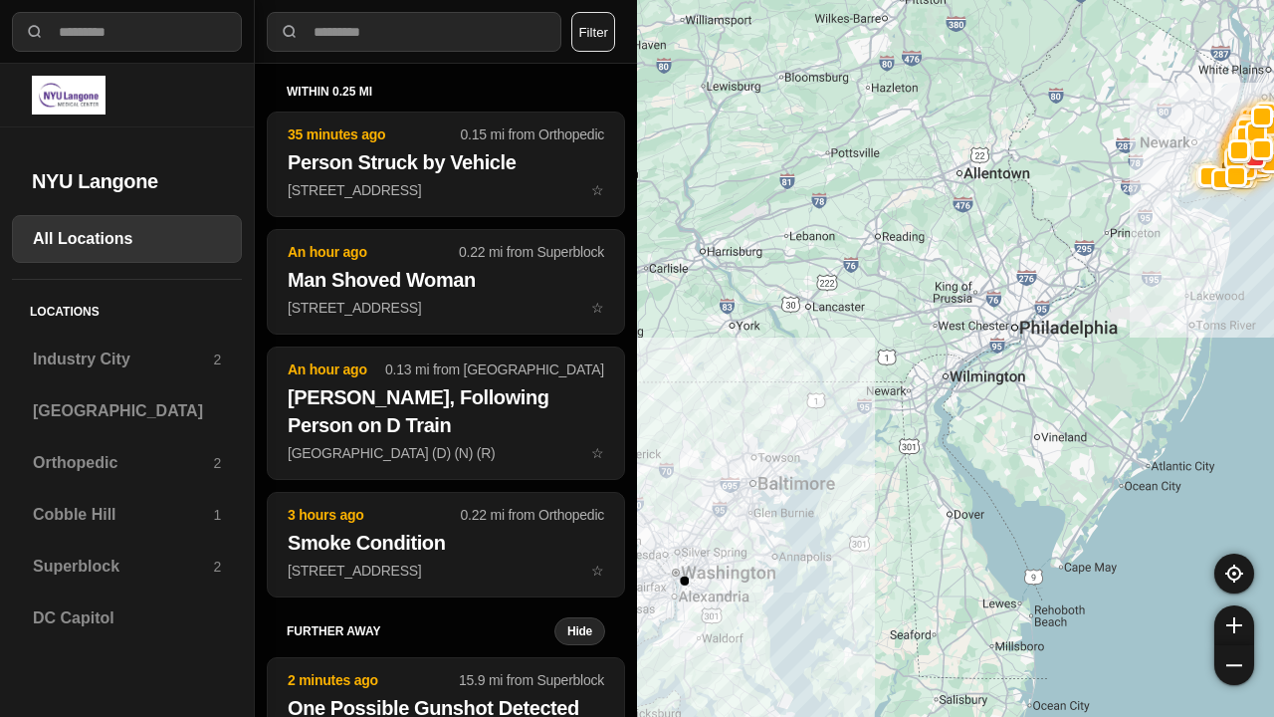
select select "*"
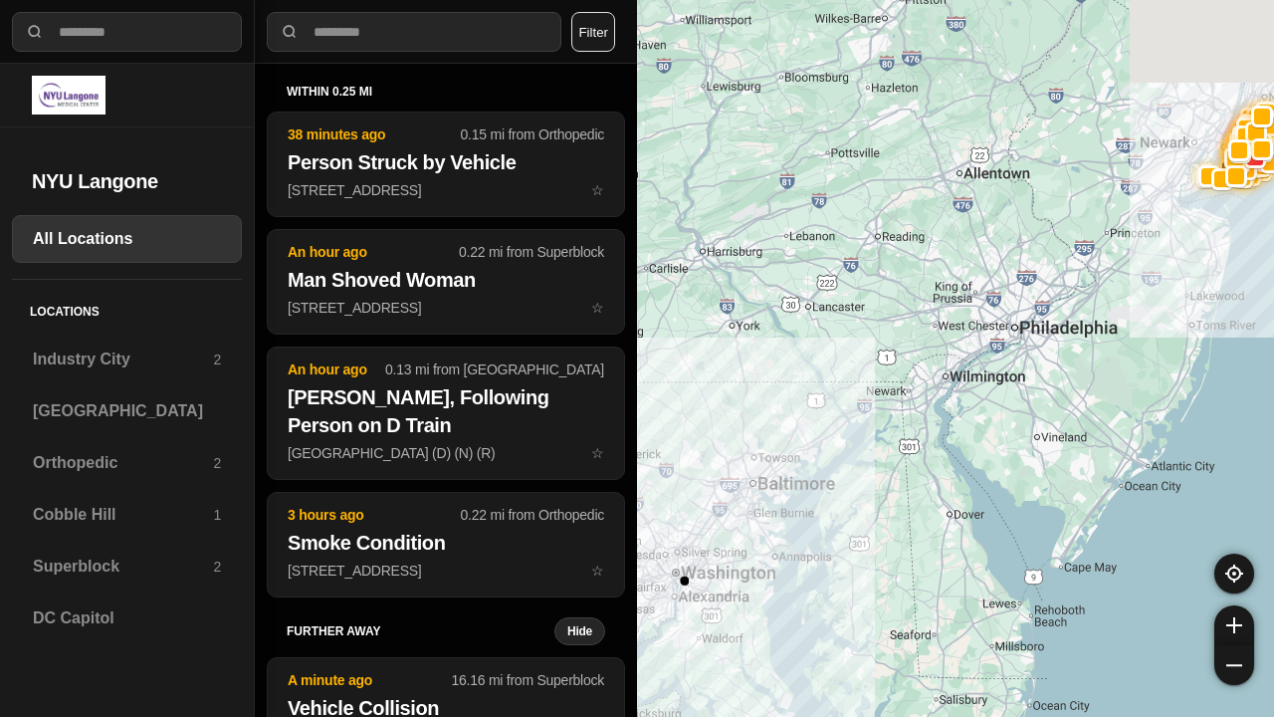
select select "*"
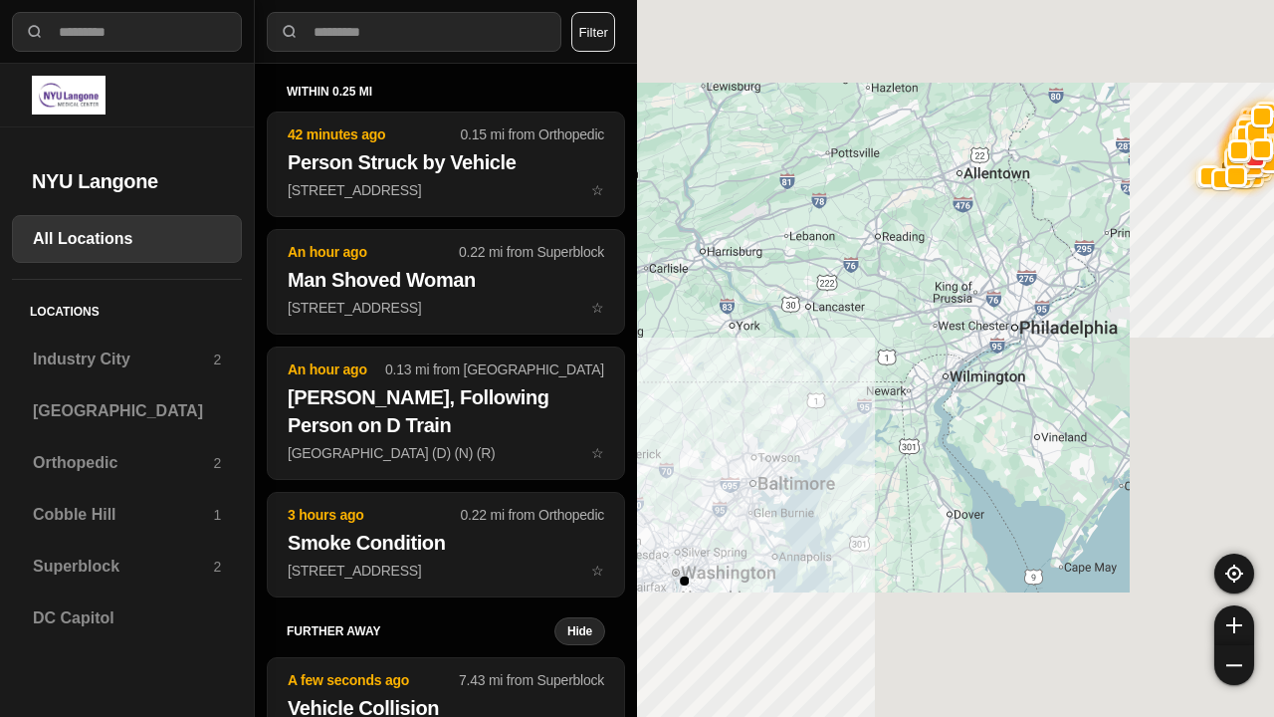
select select "*"
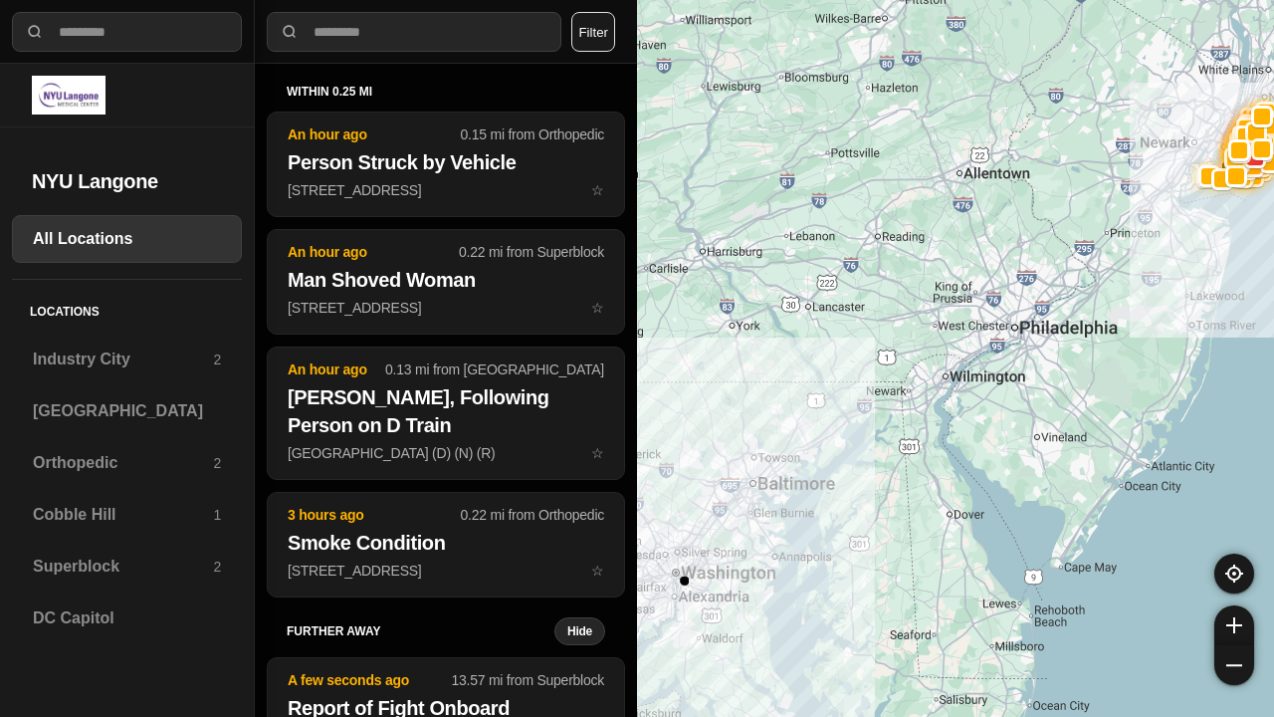
select select "*"
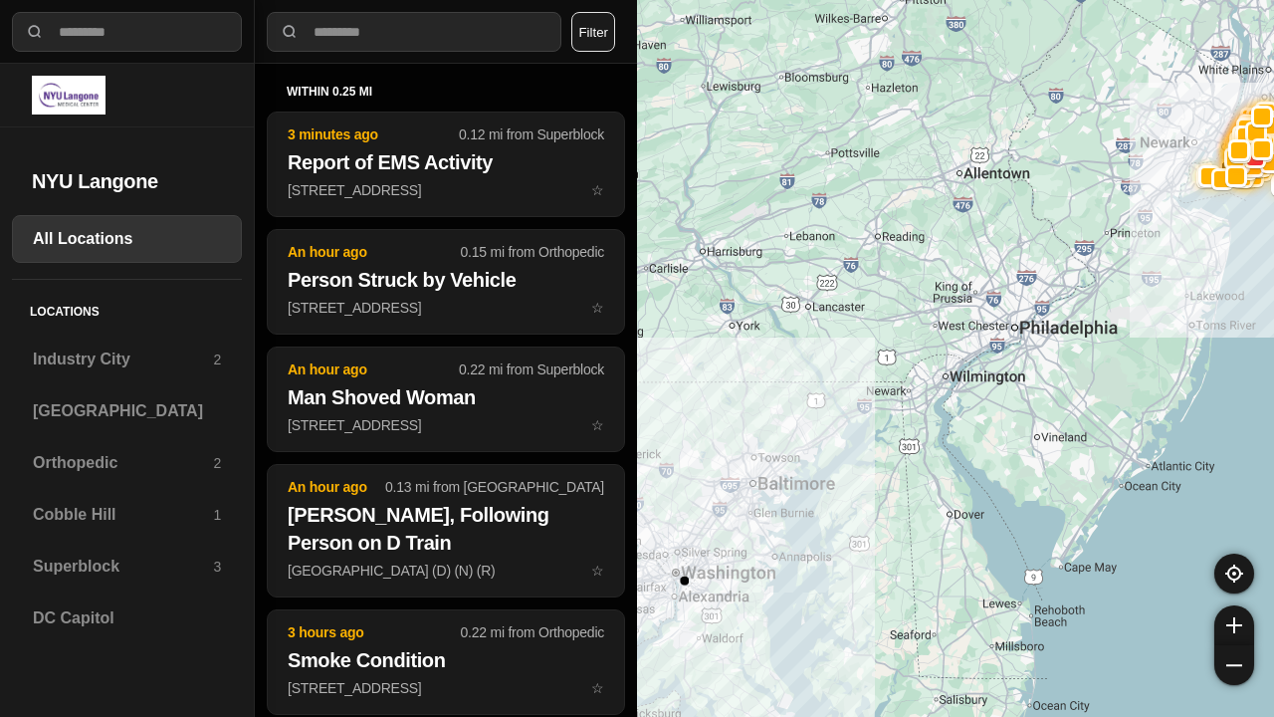
select select "*"
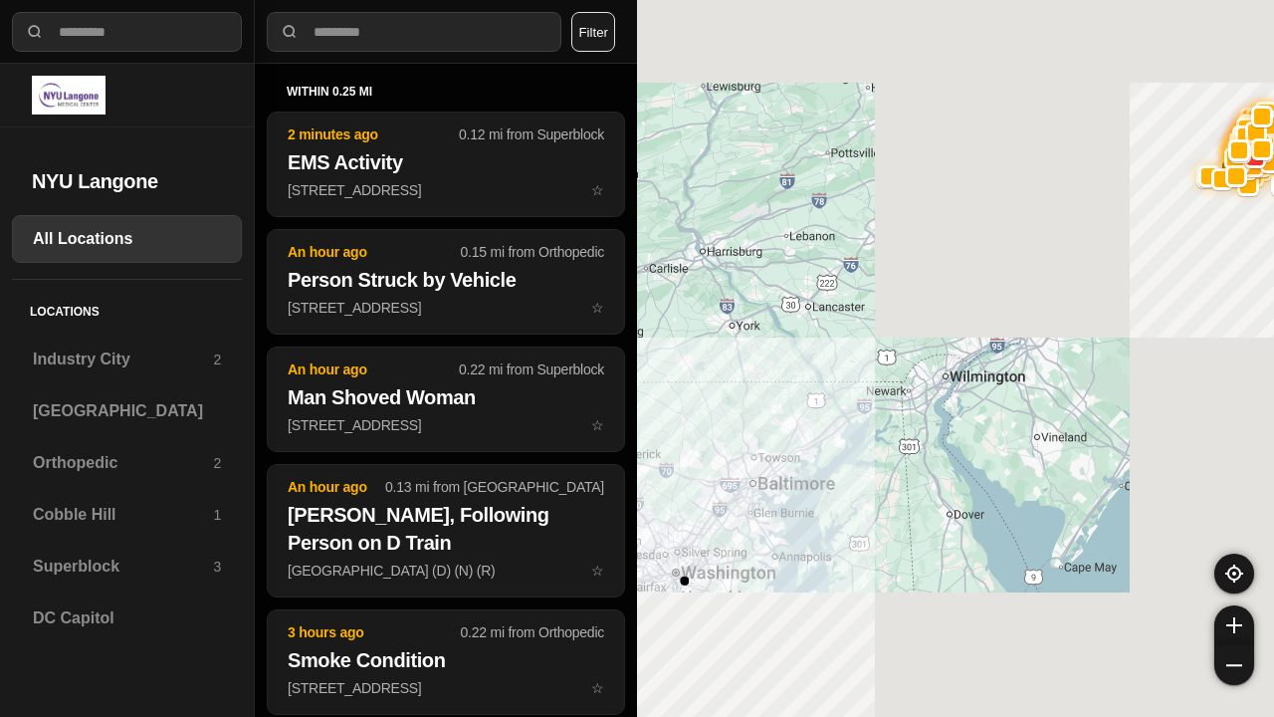
select select "*"
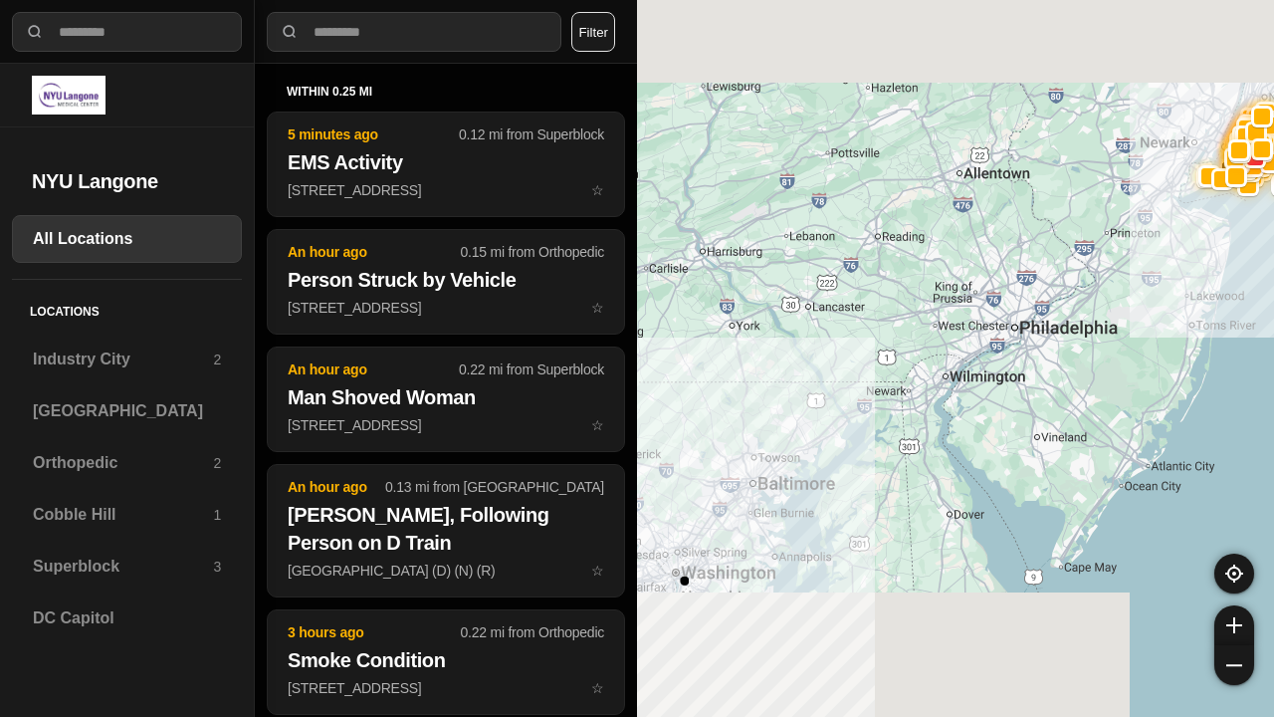
select select "*"
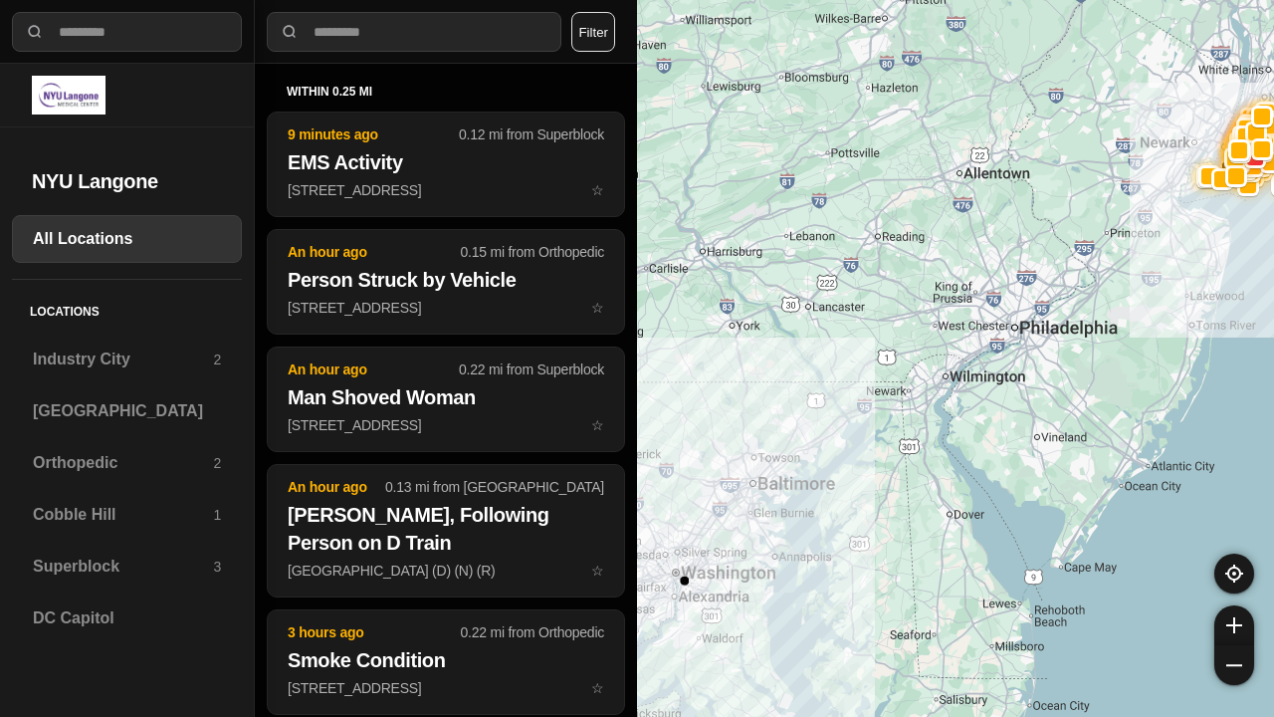
select select "*"
